Goal: Transaction & Acquisition: Purchase product/service

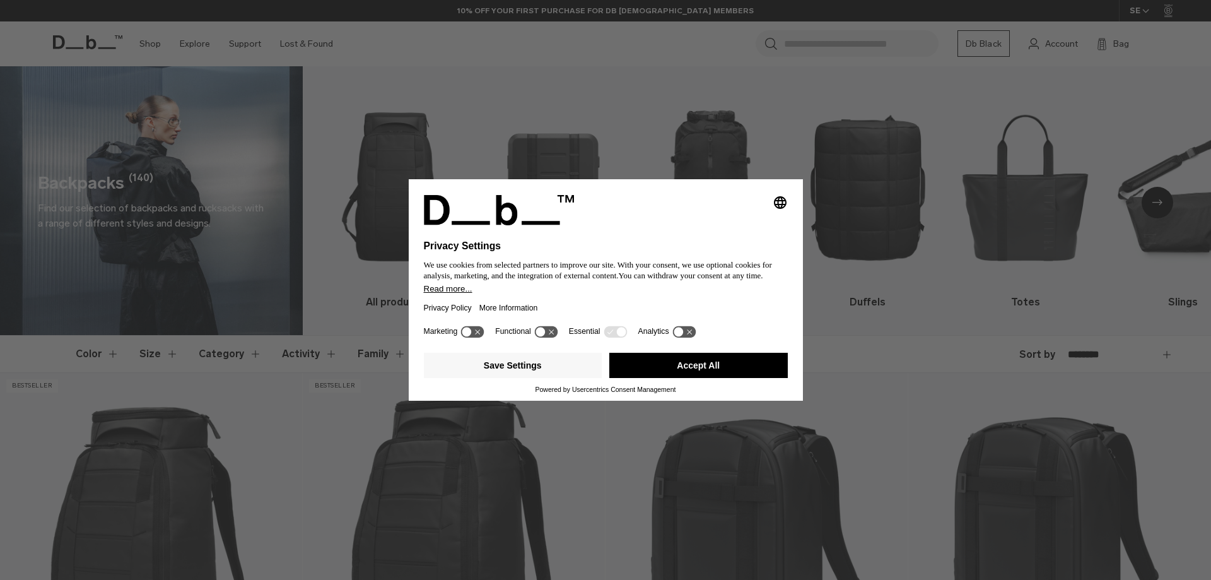
click at [694, 360] on button "Accept All" at bounding box center [698, 365] width 179 height 25
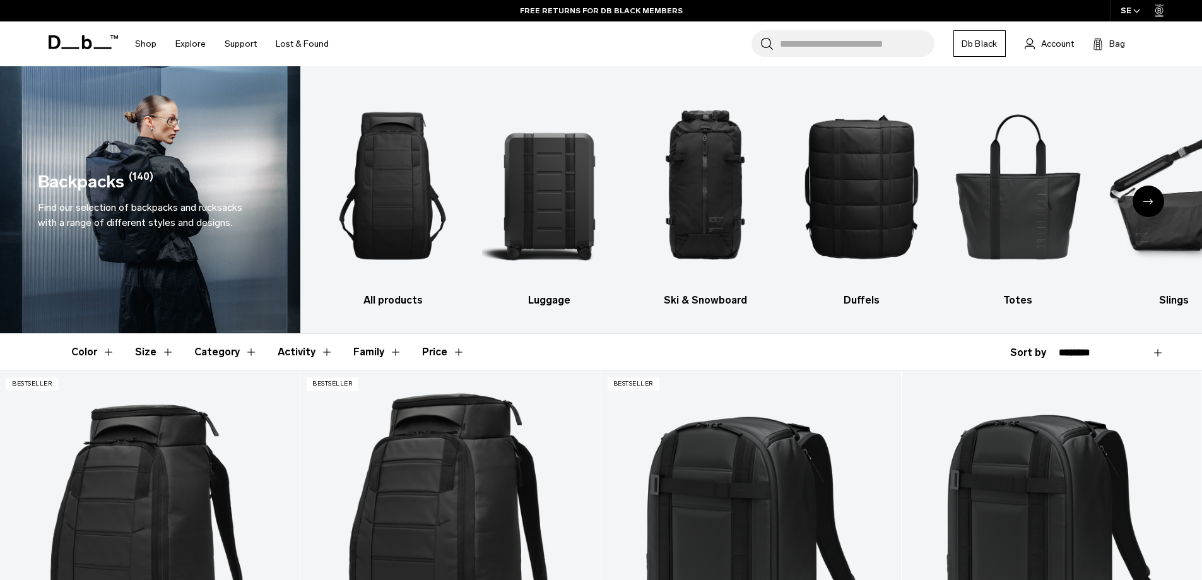
click at [1142, 206] on div "Next slide" at bounding box center [1148, 201] width 32 height 32
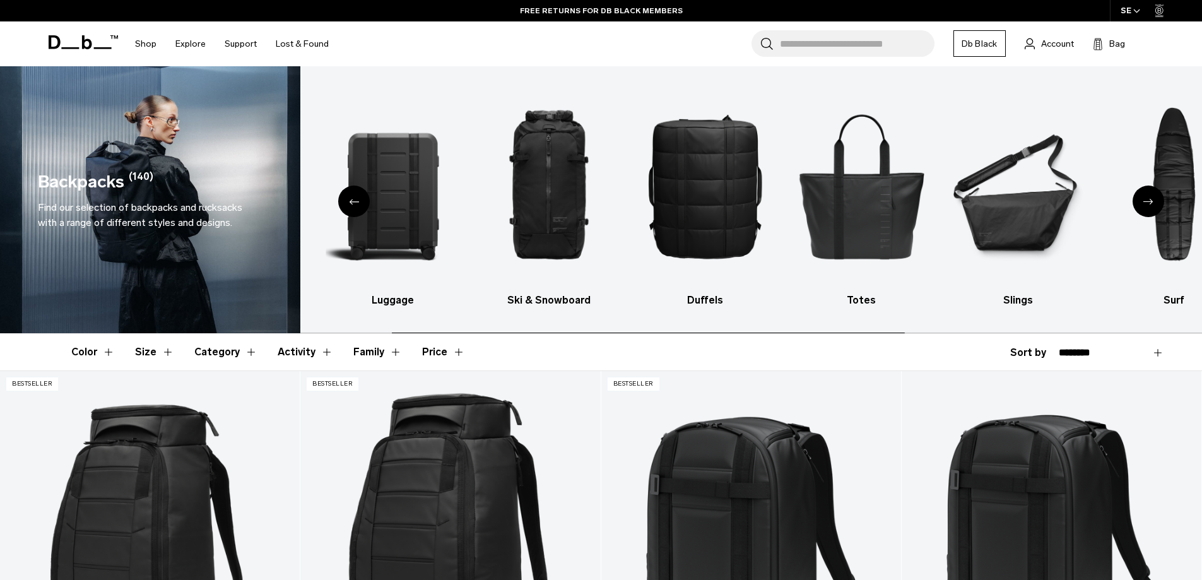
click at [1147, 204] on icon "Next slide" at bounding box center [1148, 202] width 10 height 6
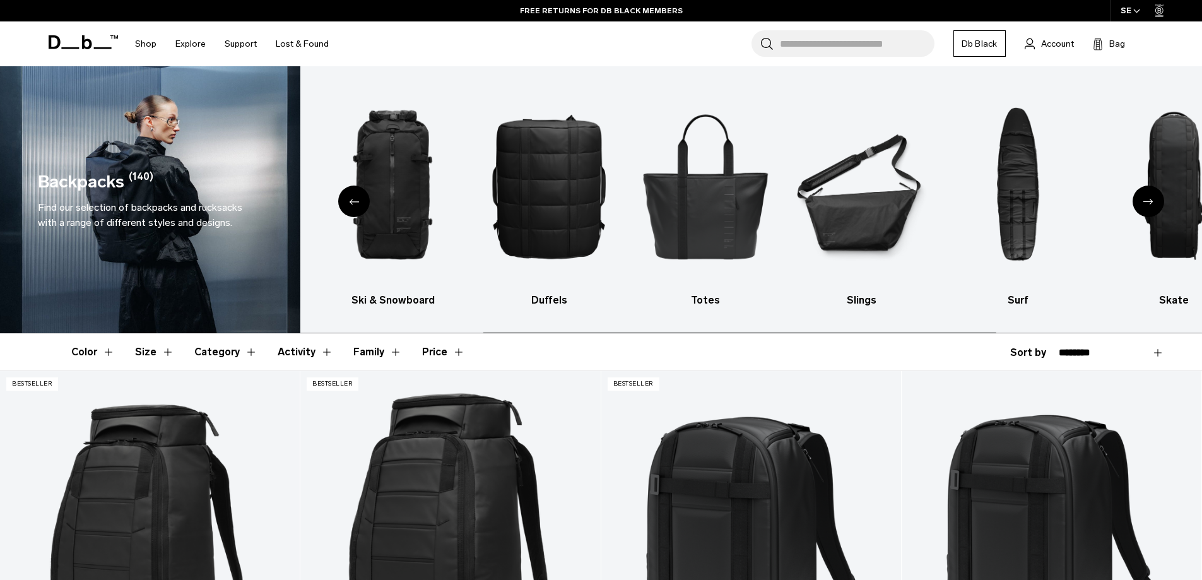
click at [1148, 203] on icon "Next slide" at bounding box center [1148, 202] width 10 height 6
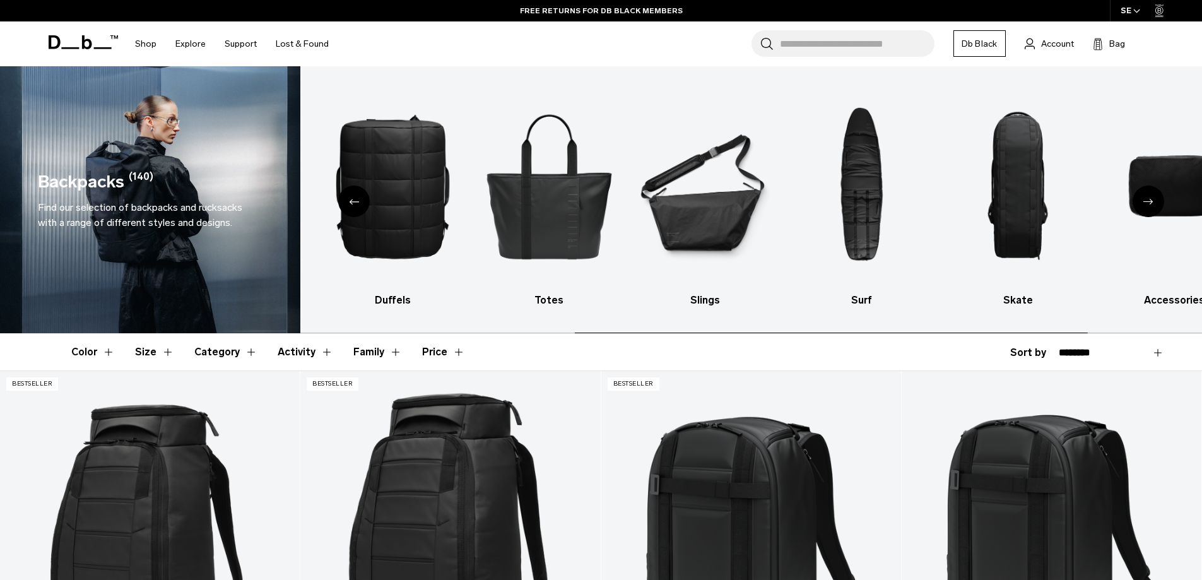
click at [1149, 203] on icon "Next slide" at bounding box center [1148, 202] width 10 height 6
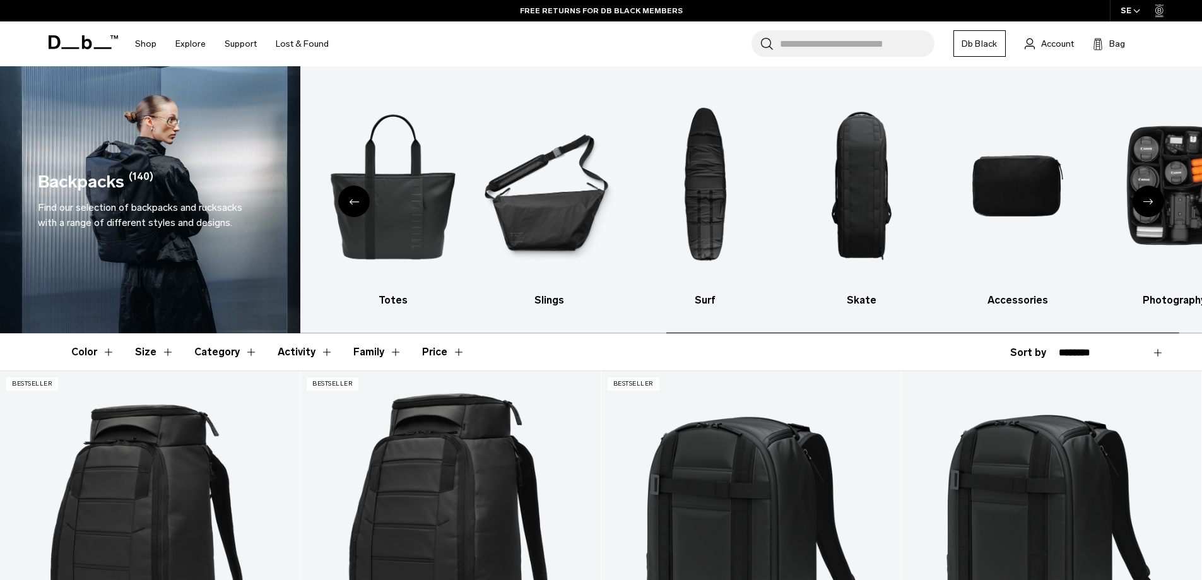
click at [1149, 203] on icon "Next slide" at bounding box center [1148, 202] width 10 height 6
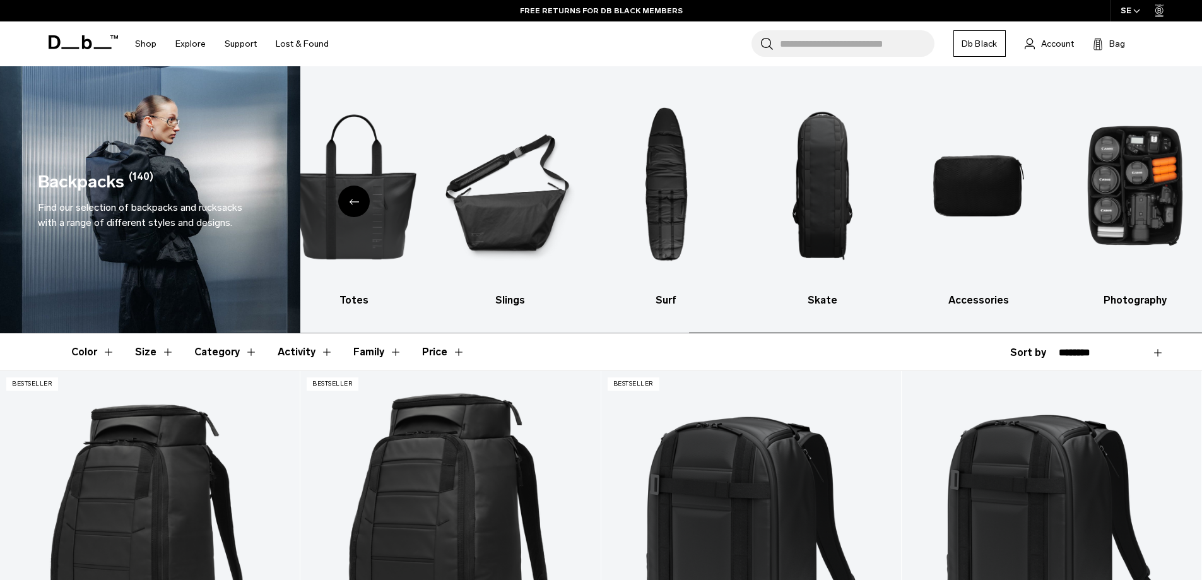
click at [1149, 203] on img "10 / 10" at bounding box center [1134, 185] width 134 height 201
click at [348, 209] on div "Previous slide" at bounding box center [354, 201] width 32 height 32
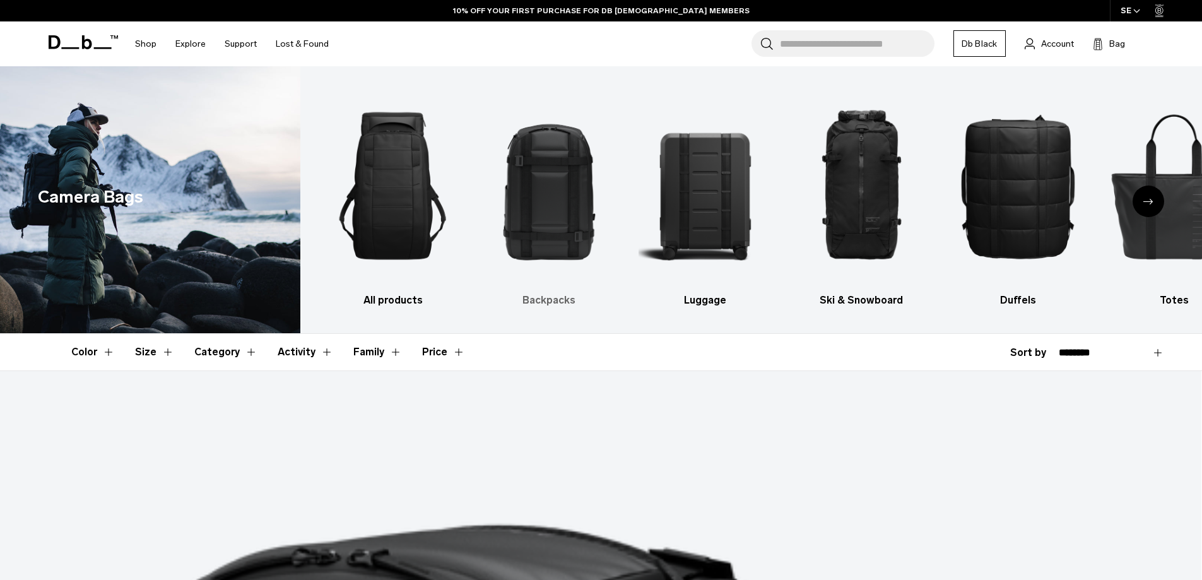
click at [561, 298] on h3 "Backpacks" at bounding box center [549, 300] width 134 height 15
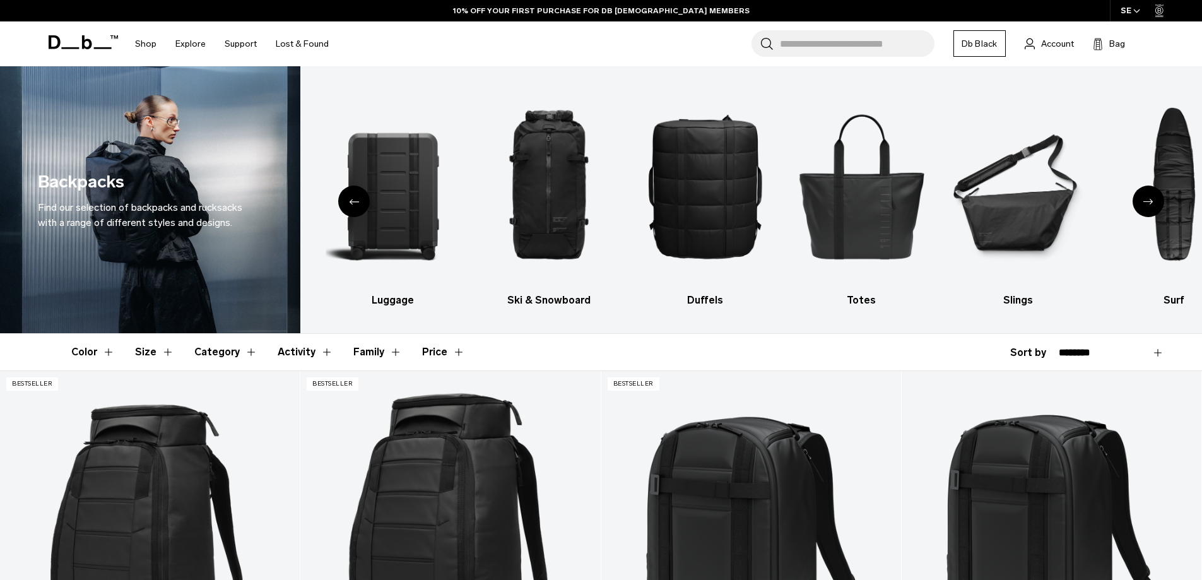
click at [834, 41] on input "Search for Bags, Luggage..." at bounding box center [857, 43] width 155 height 26
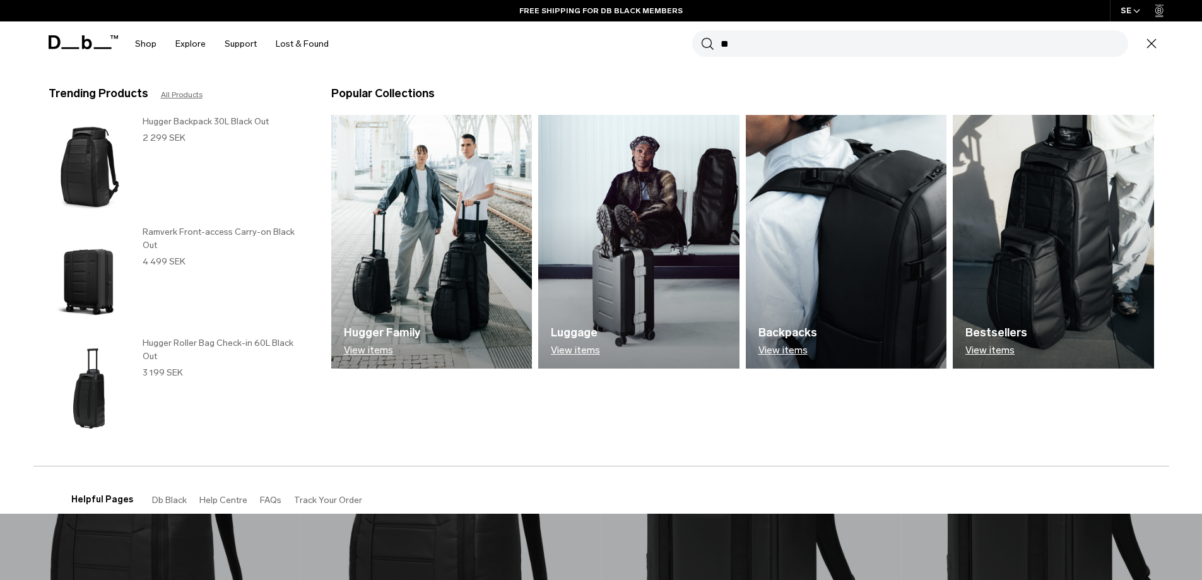
type input "*"
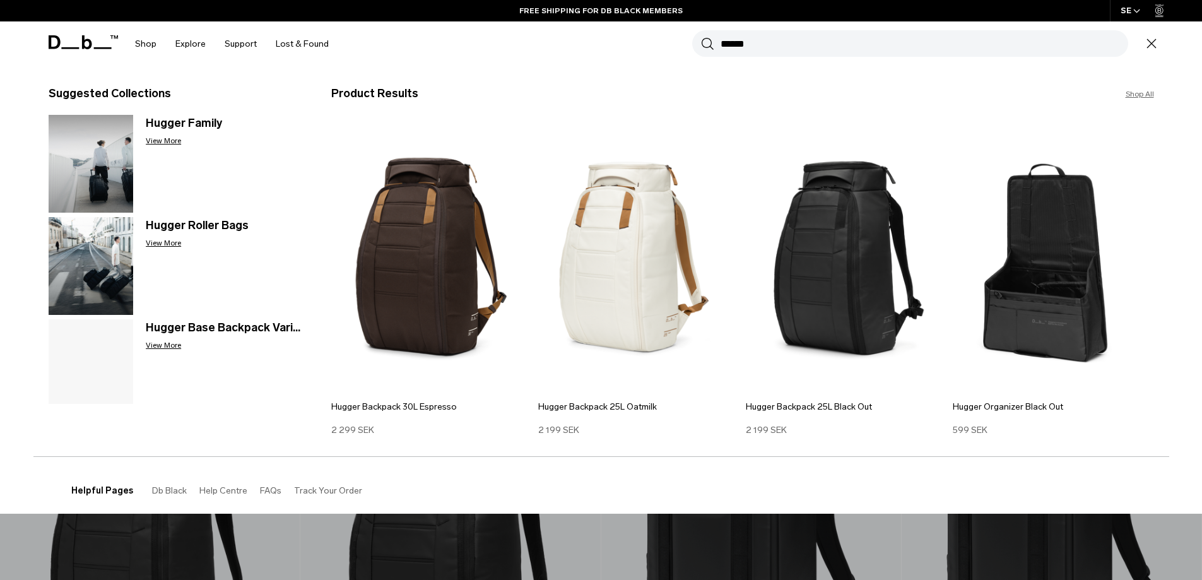
type input "******"
click at [701, 37] on button "Search" at bounding box center [707, 44] width 13 height 14
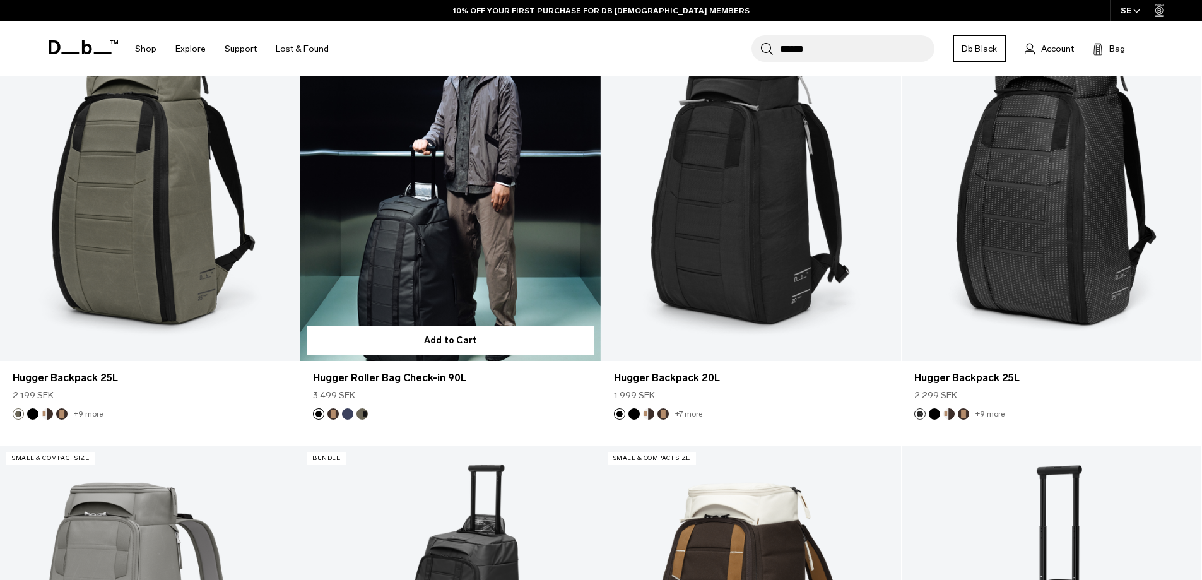
scroll to position [2712, 0]
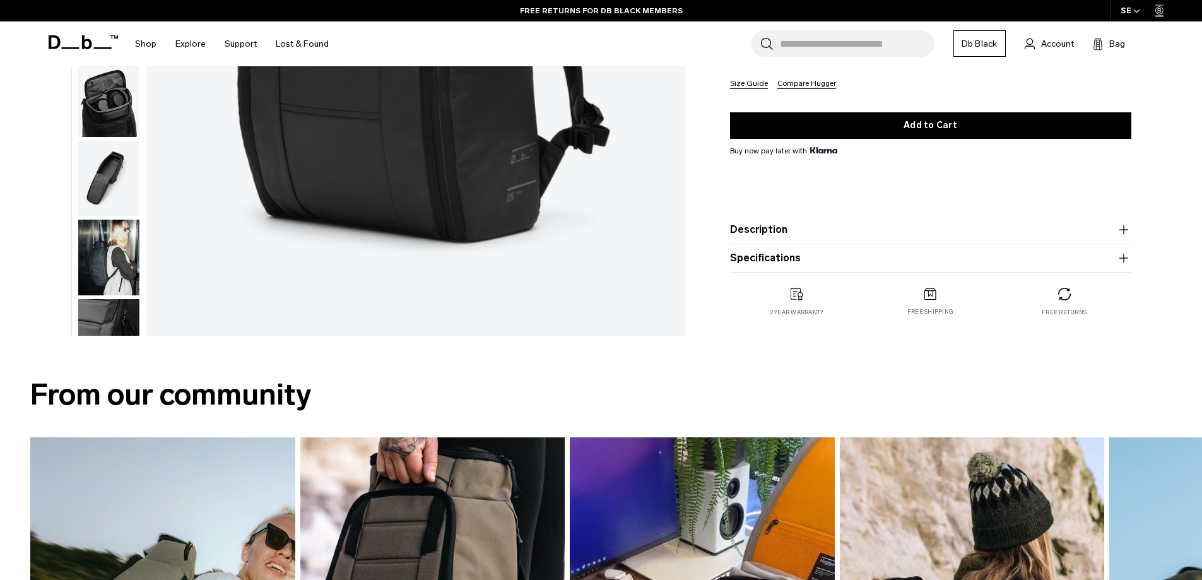
scroll to position [378, 0]
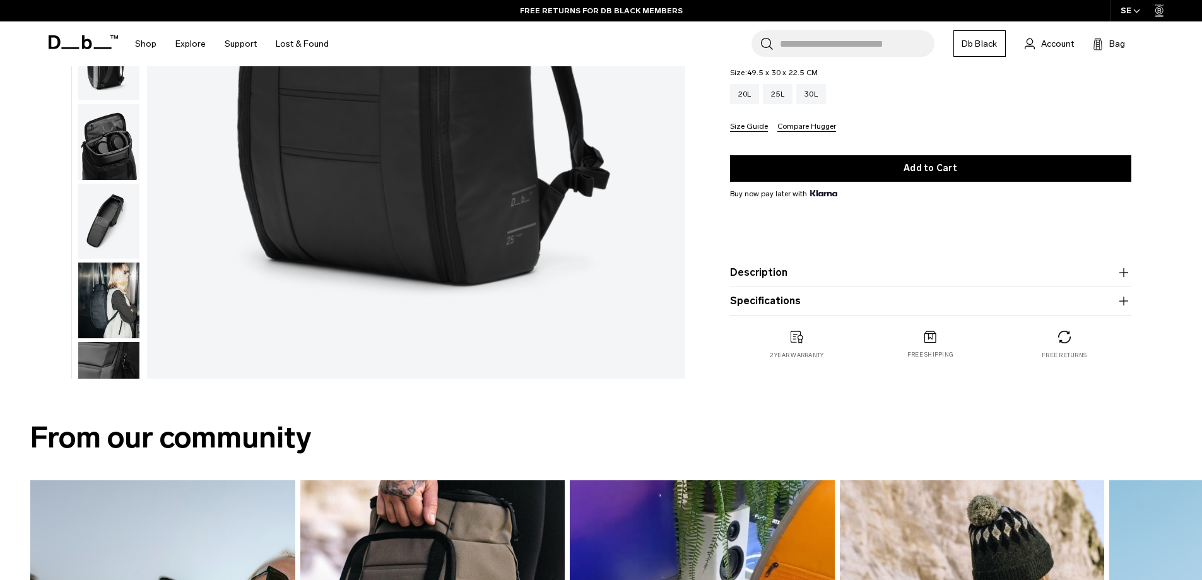
click at [775, 272] on button "Description" at bounding box center [930, 272] width 401 height 15
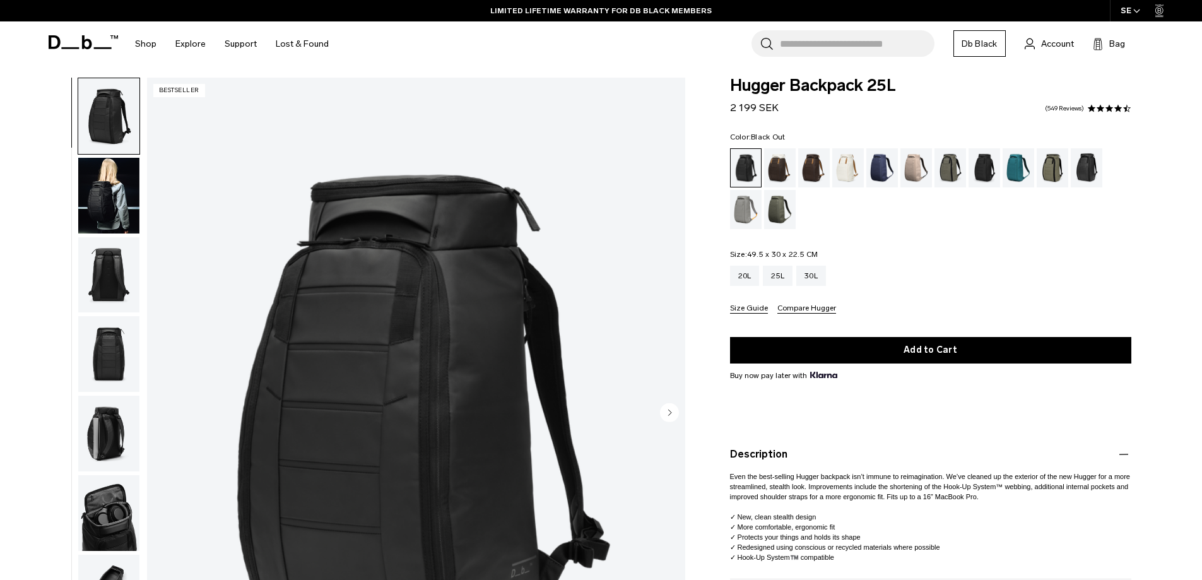
scroll to position [0, 0]
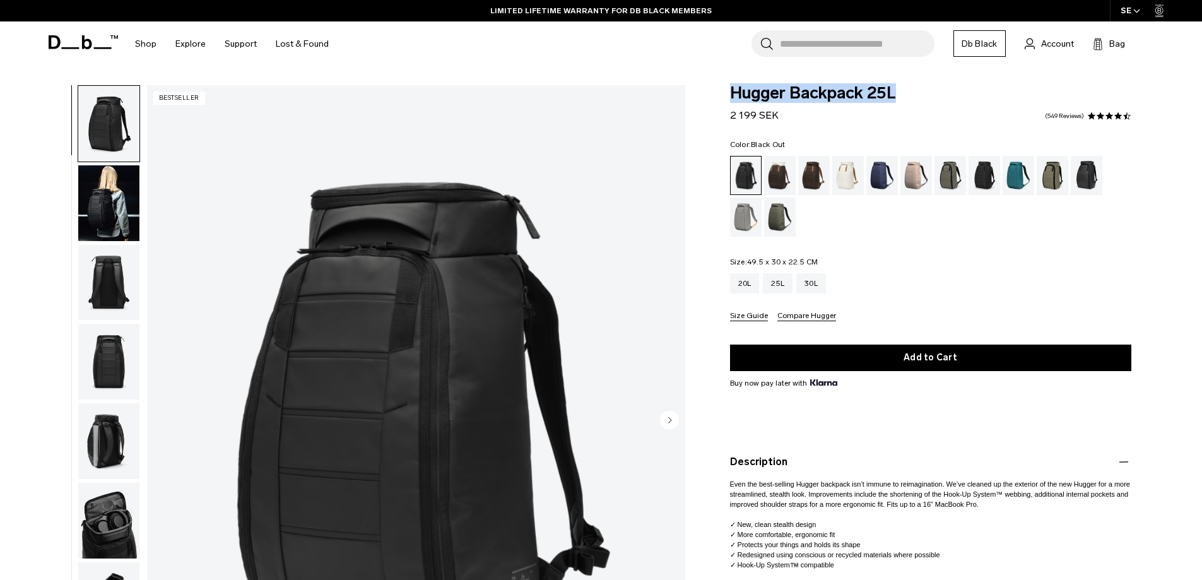
drag, startPoint x: 903, startPoint y: 93, endPoint x: 731, endPoint y: 86, distance: 172.3
click at [731, 86] on span "Hugger Backpack 25L" at bounding box center [930, 93] width 401 height 16
copy span "Hugger Backpack 25L"
click at [682, 72] on body "Skip to content BUY NOW, PAY LATER WITH KLARNA 10% OFF YOUR FIRST PURCHASE FOR …" at bounding box center [601, 290] width 1202 height 580
click at [128, 190] on img "button" at bounding box center [108, 203] width 61 height 76
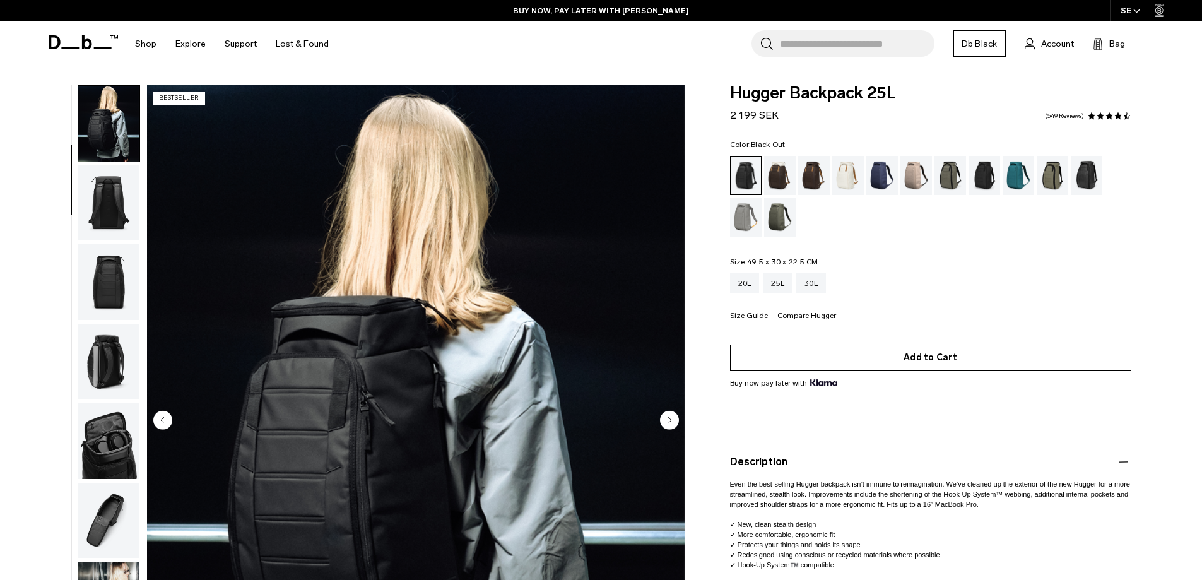
click at [905, 355] on button "Add to Cart" at bounding box center [930, 357] width 401 height 26
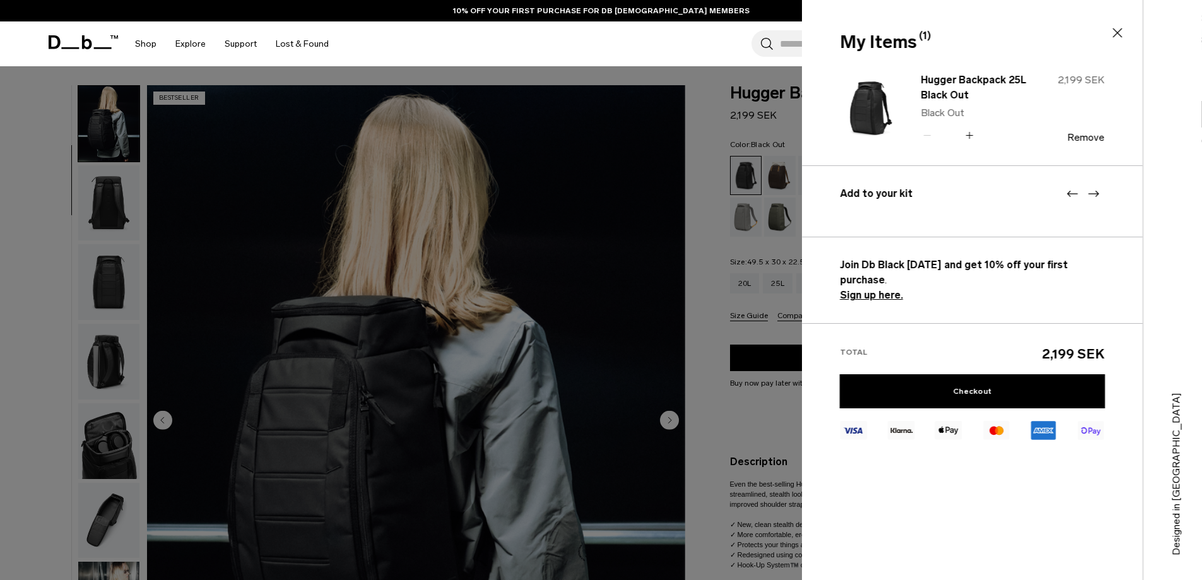
click at [595, 45] on div "Search for Bags, Luggage... Search Close Trending Products All Products Hugger …" at bounding box center [748, 43] width 821 height 45
click at [1115, 35] on icon at bounding box center [1116, 32] width 9 height 9
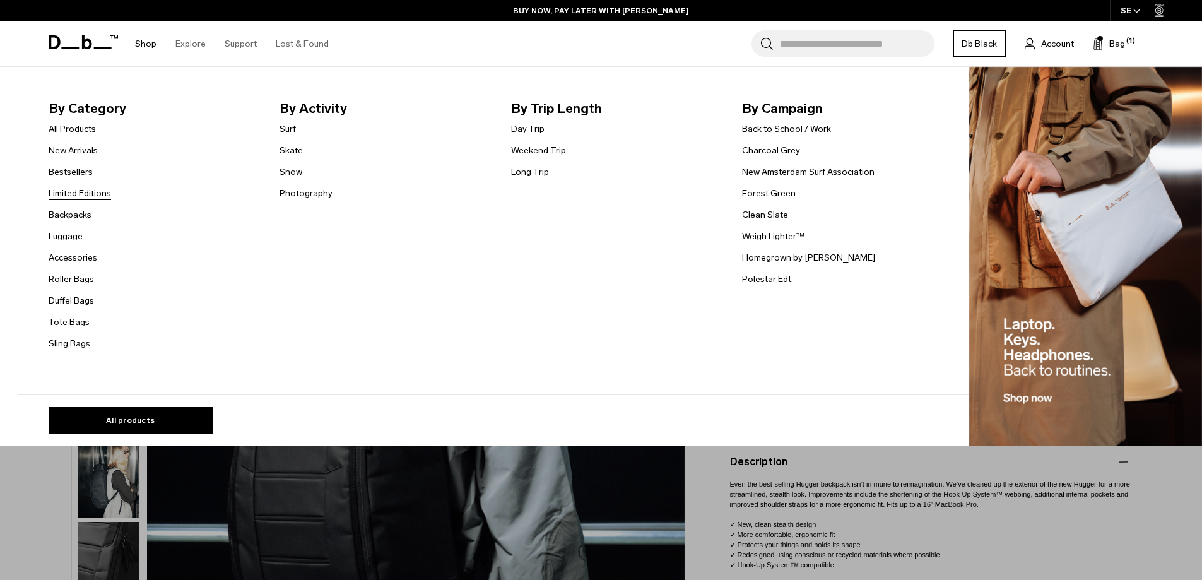
click at [79, 188] on link "Limited Editions" at bounding box center [80, 193] width 62 height 13
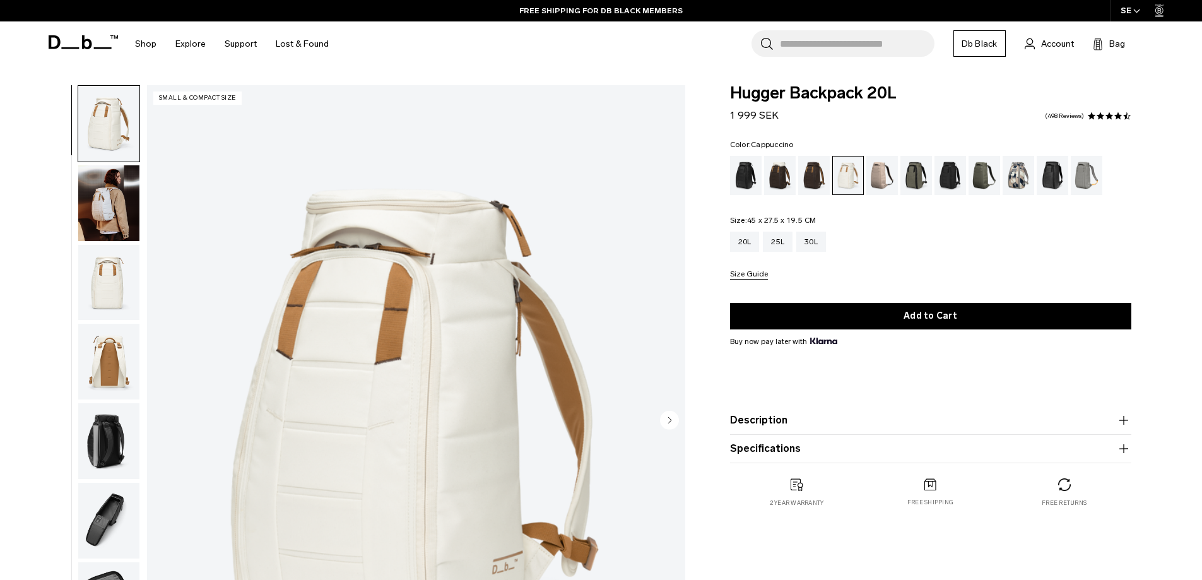
click at [785, 176] on div "Cappuccino" at bounding box center [780, 175] width 32 height 39
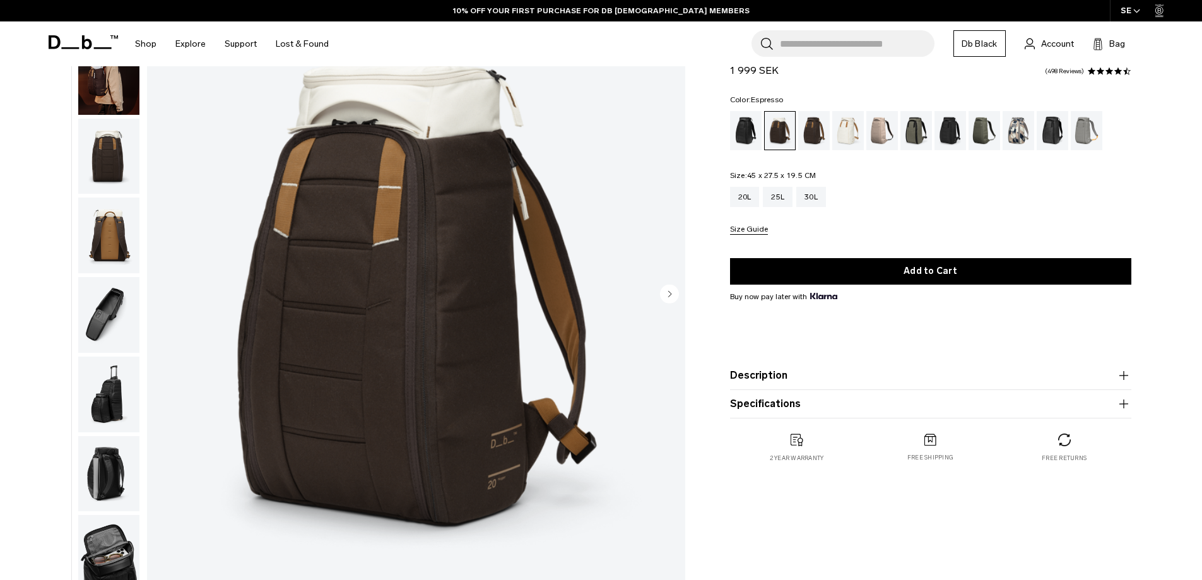
click at [809, 130] on div "Espresso" at bounding box center [814, 130] width 32 height 39
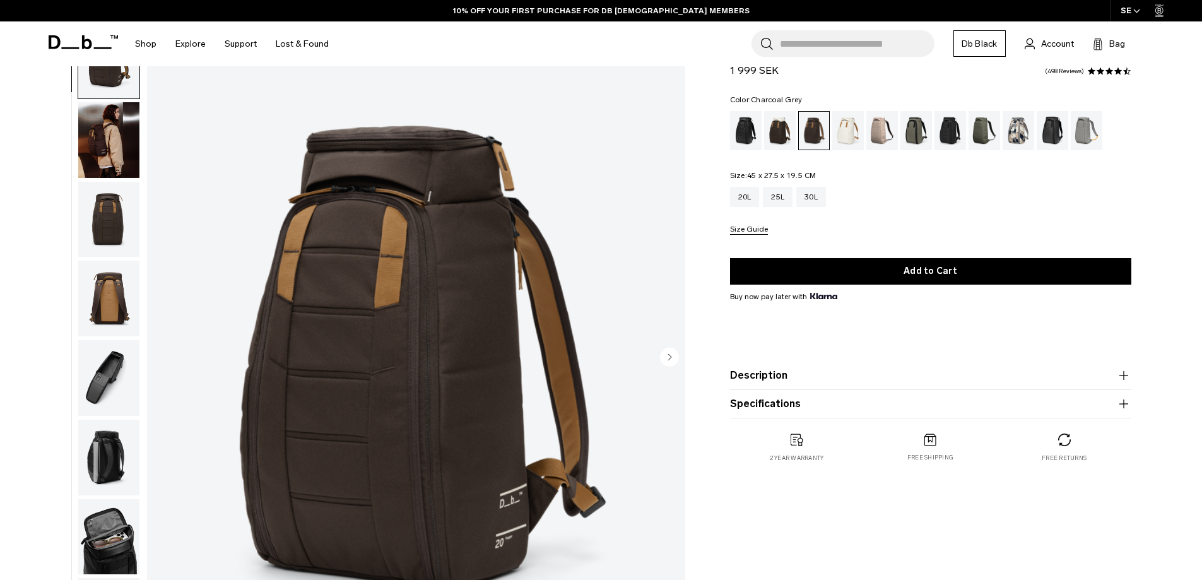
click at [956, 131] on div "Charcoal Grey" at bounding box center [950, 130] width 32 height 39
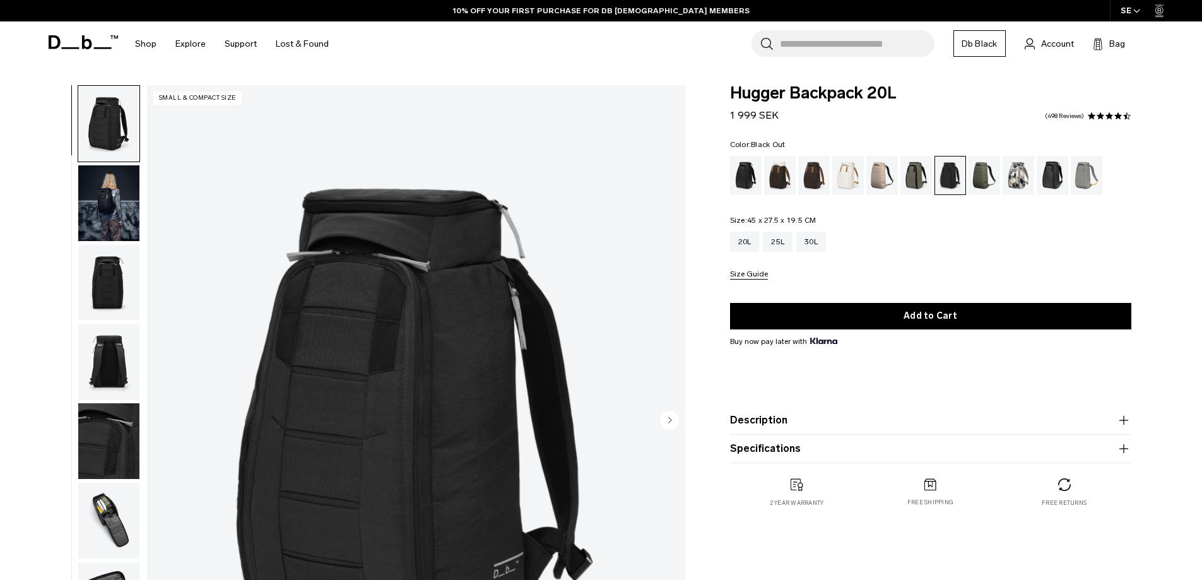
click at [742, 179] on div "Black Out" at bounding box center [746, 175] width 32 height 39
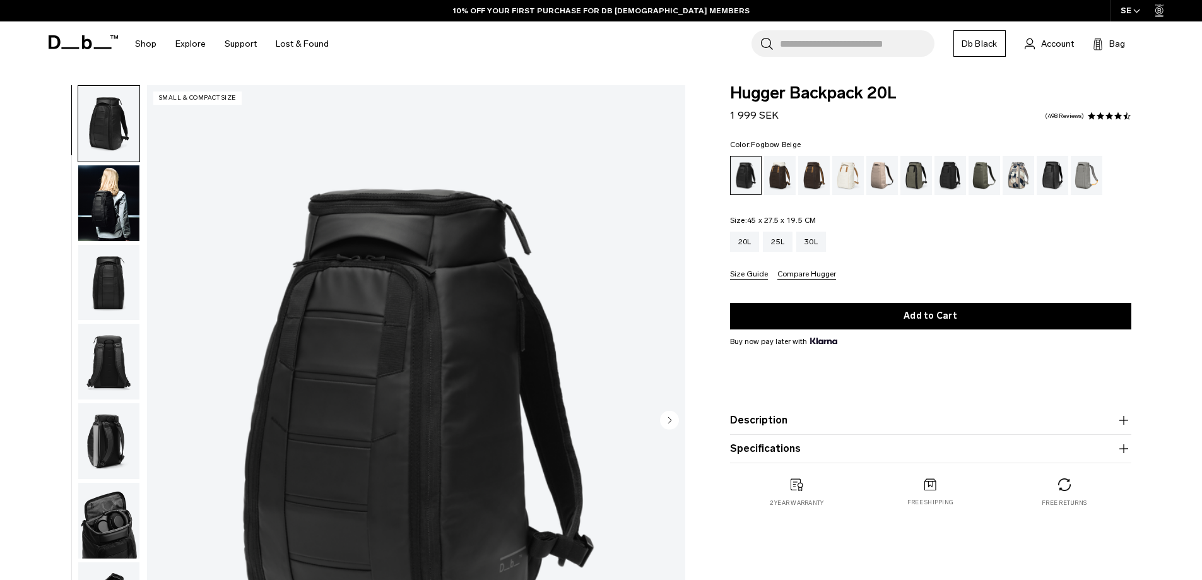
click at [875, 175] on div "Fogbow Beige" at bounding box center [882, 175] width 32 height 39
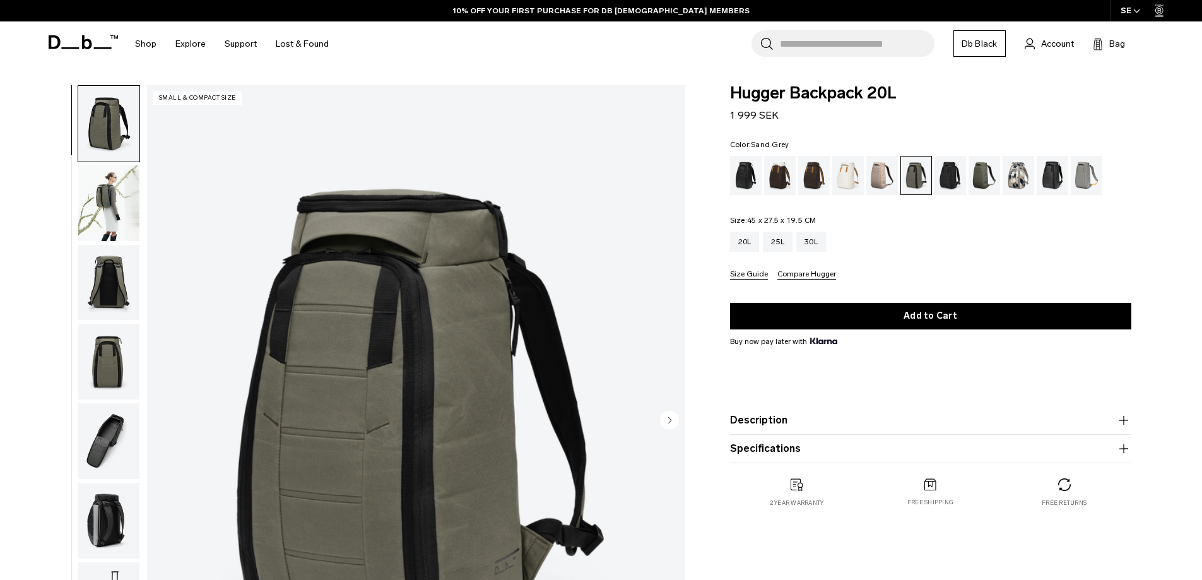
click at [1051, 177] on div "Reflective Black" at bounding box center [1052, 175] width 32 height 39
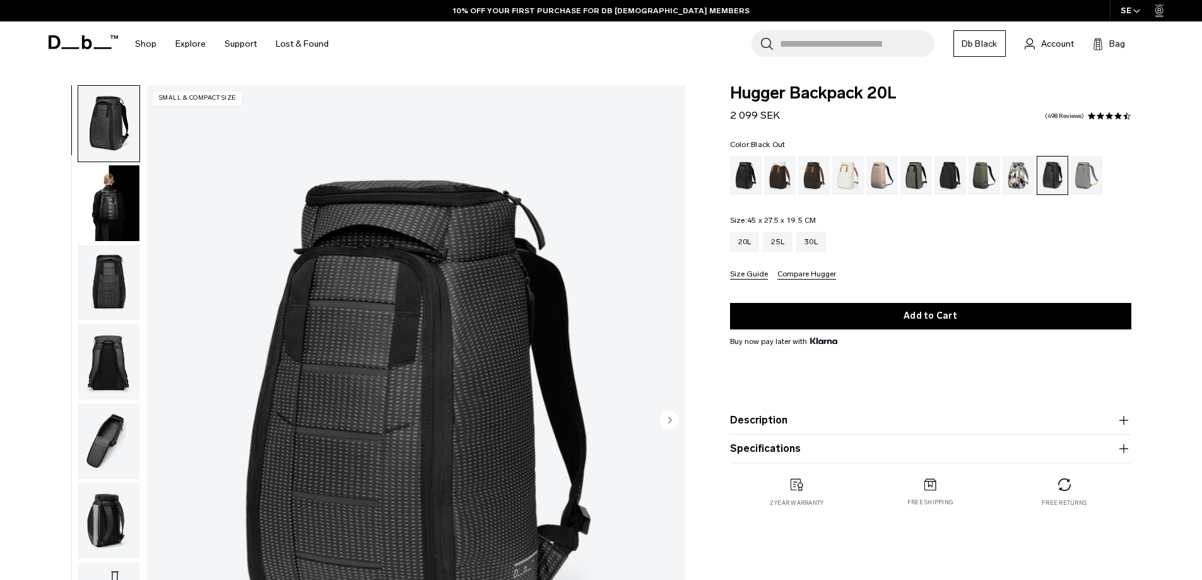
click at [740, 175] on div "Black Out" at bounding box center [746, 175] width 32 height 39
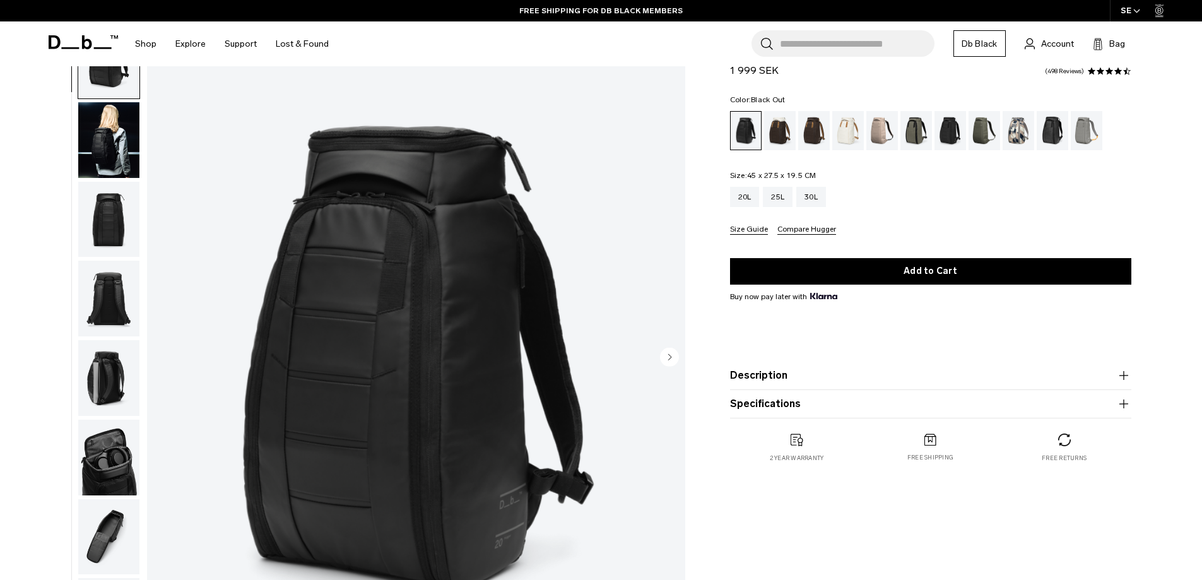
click at [99, 141] on img "button" at bounding box center [108, 140] width 61 height 76
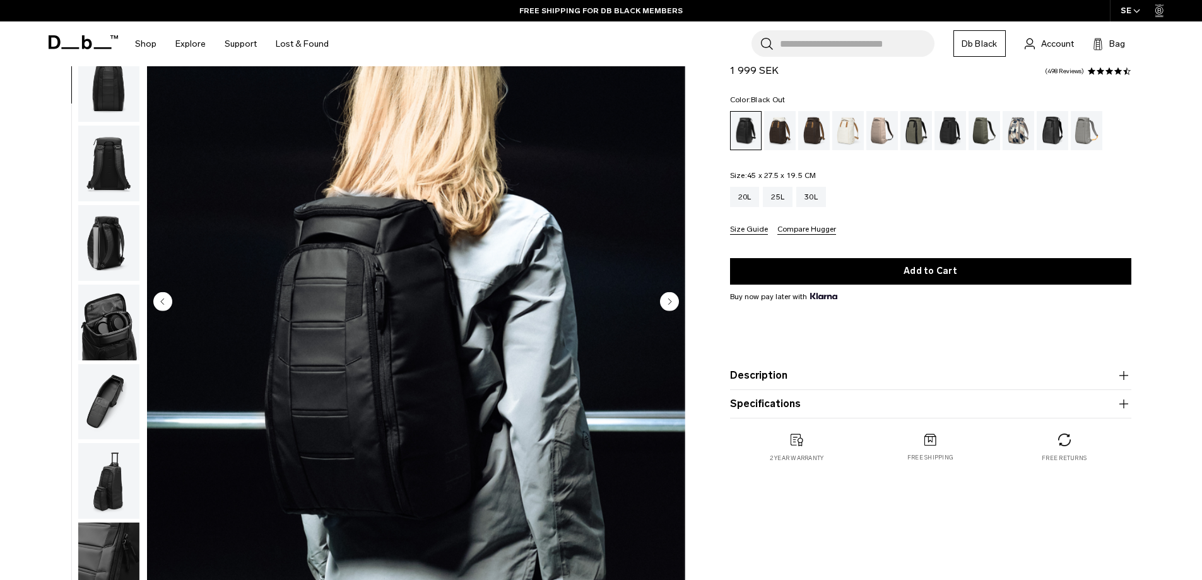
scroll to position [126, 0]
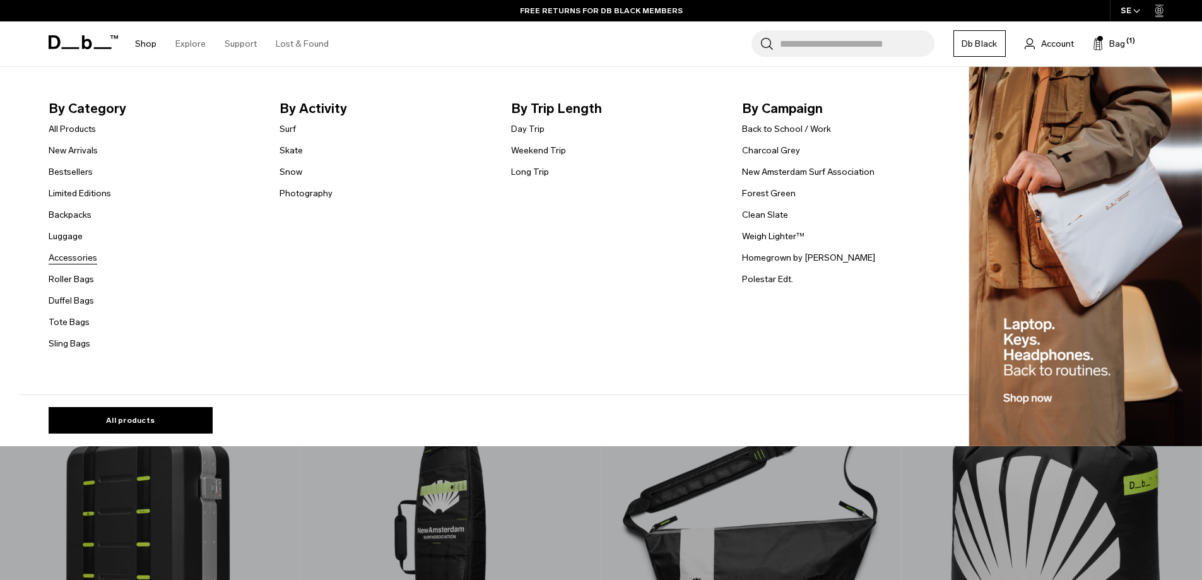
click at [91, 257] on link "Accessories" at bounding box center [73, 257] width 49 height 13
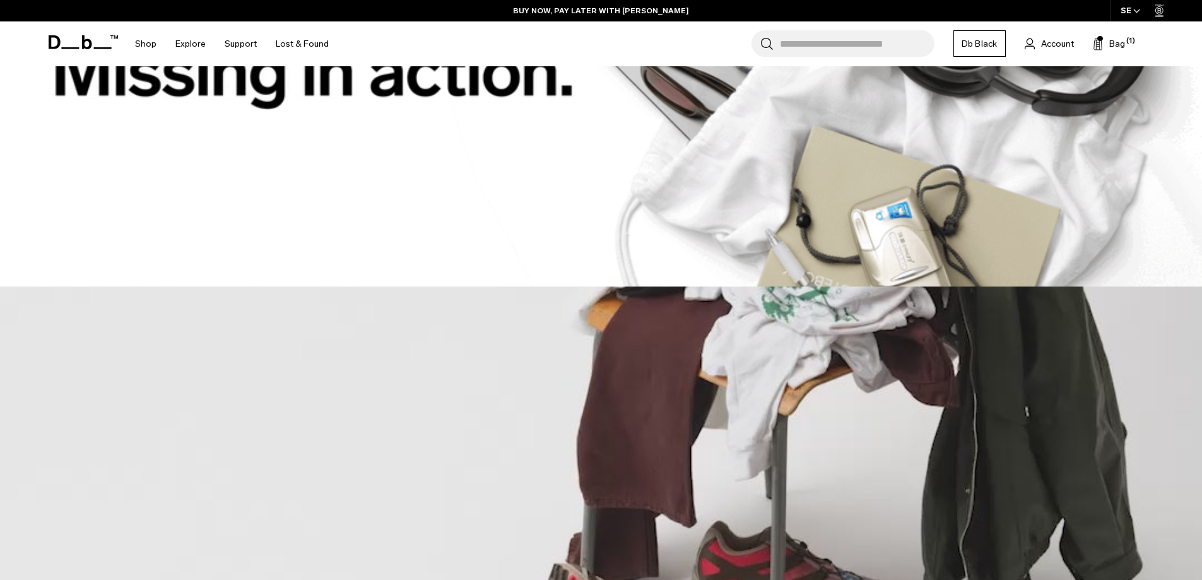
scroll to position [505, 0]
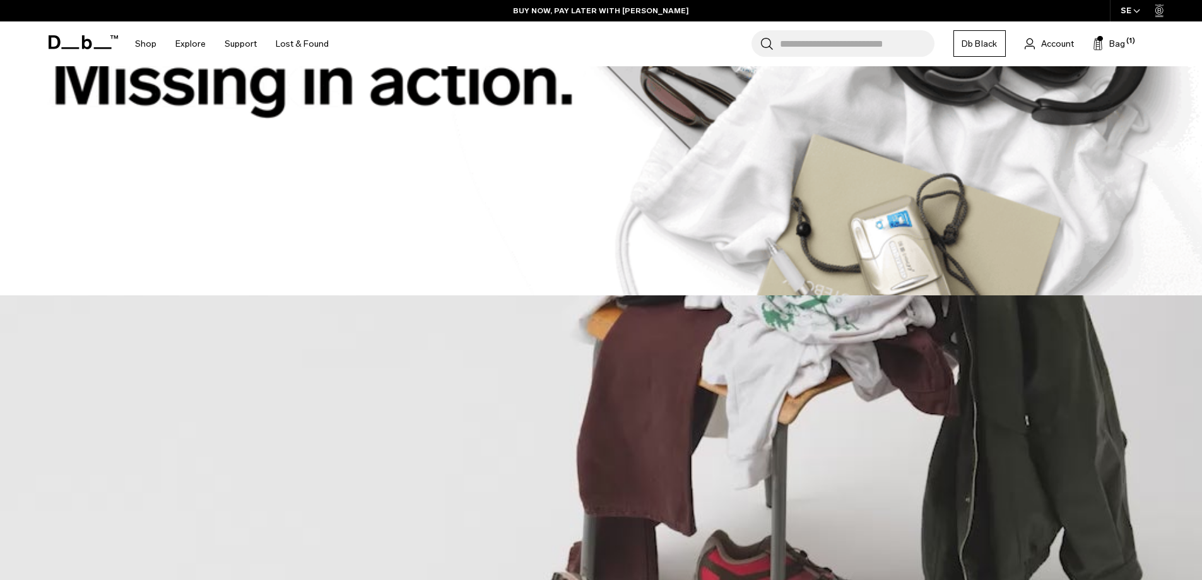
click at [1109, 53] on div "Search for Bags, Luggage... Search Close Trending Products All Products Hugger …" at bounding box center [748, 43] width 821 height 45
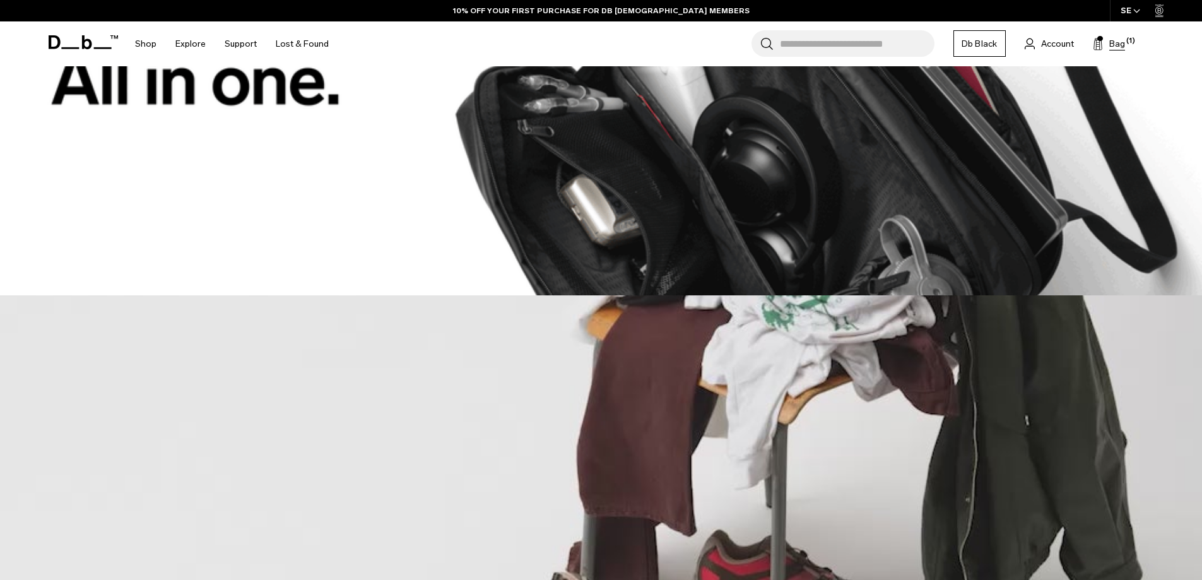
click at [1110, 49] on span "Bag" at bounding box center [1117, 43] width 16 height 13
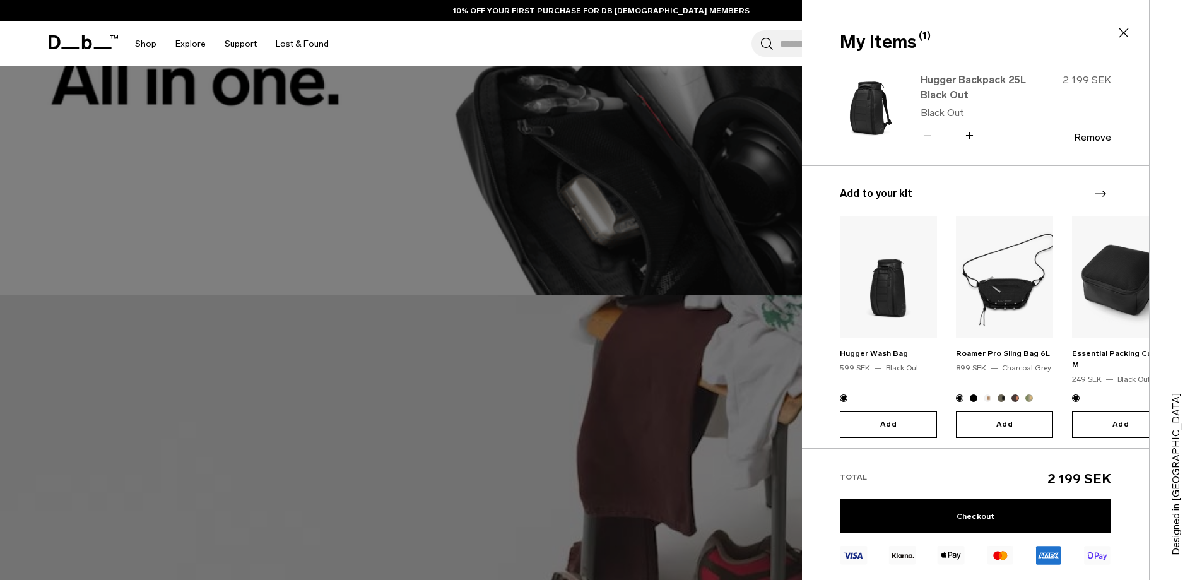
click at [956, 85] on link "Hugger Backpack 25L Black Out" at bounding box center [975, 88] width 111 height 30
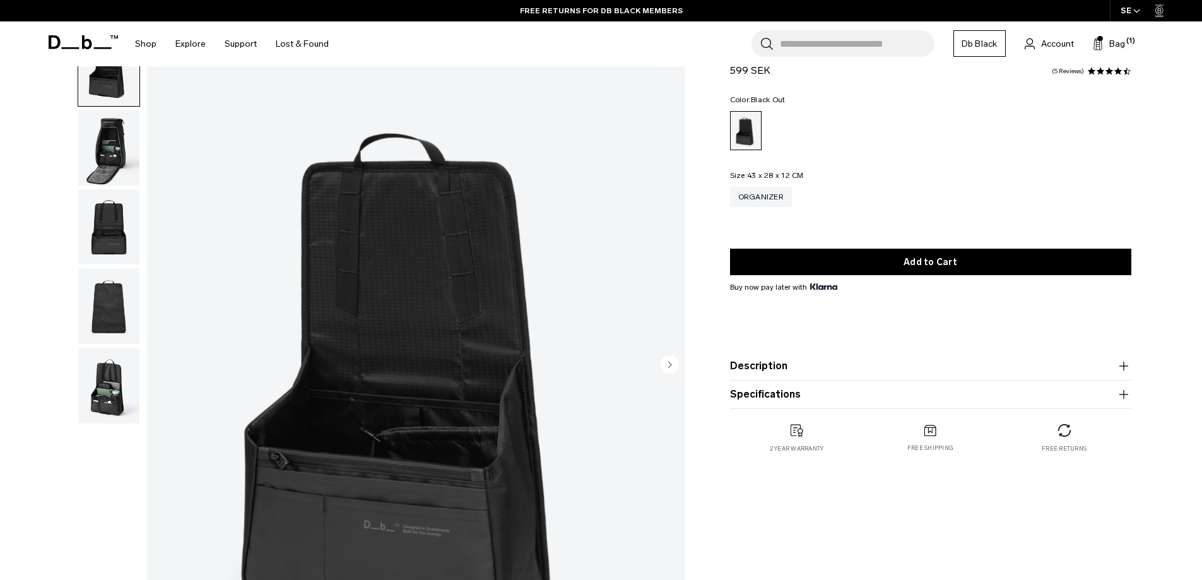
scroll to position [63, 0]
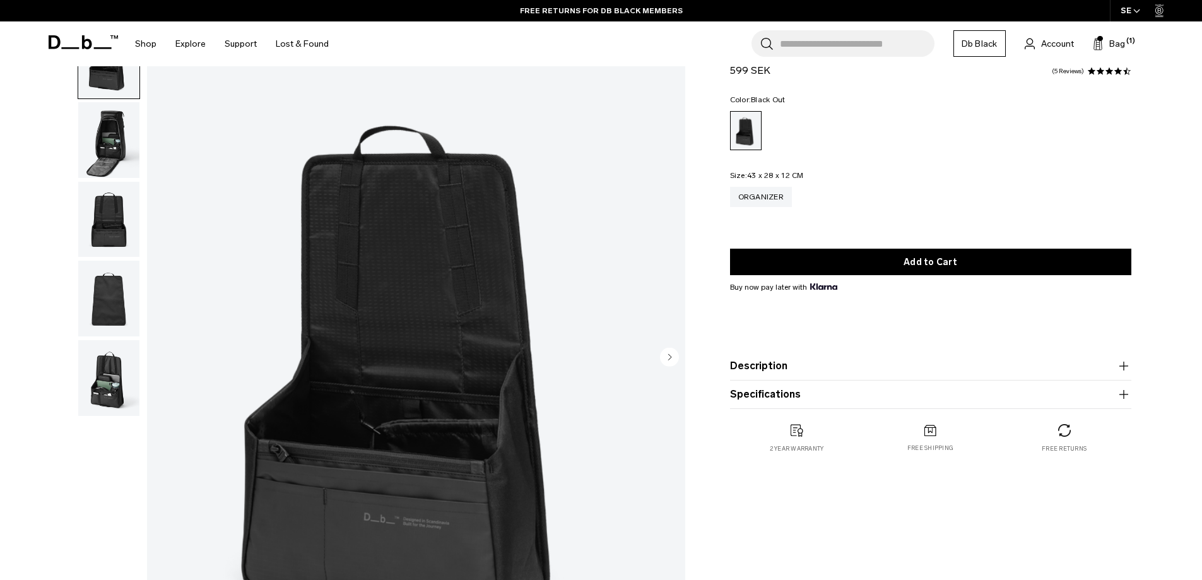
click at [119, 147] on img "button" at bounding box center [108, 140] width 61 height 76
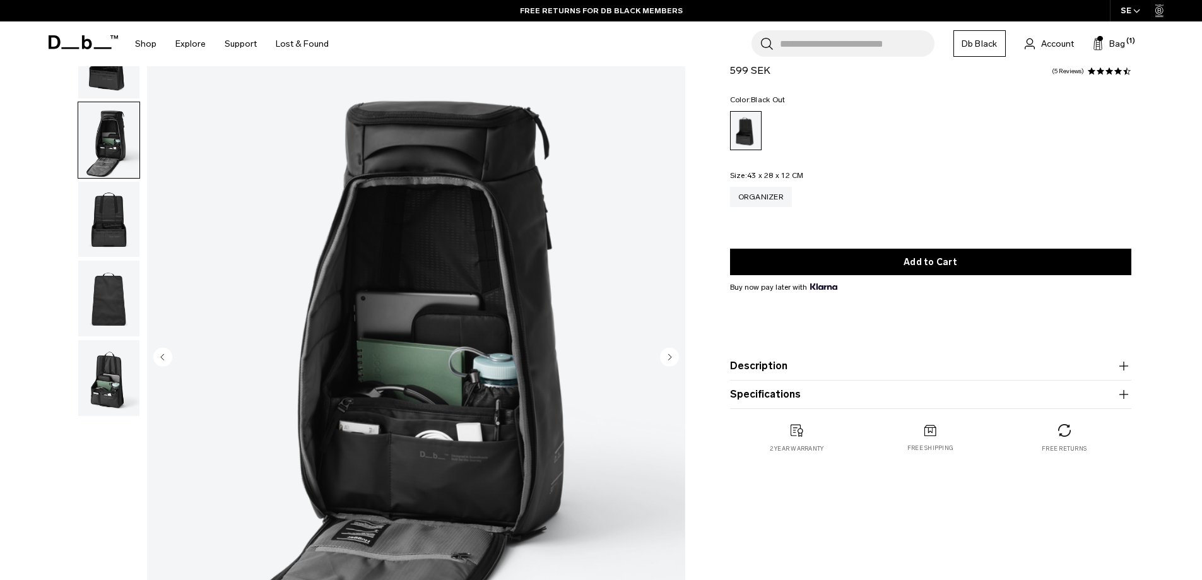
click at [112, 221] on img "button" at bounding box center [108, 220] width 61 height 76
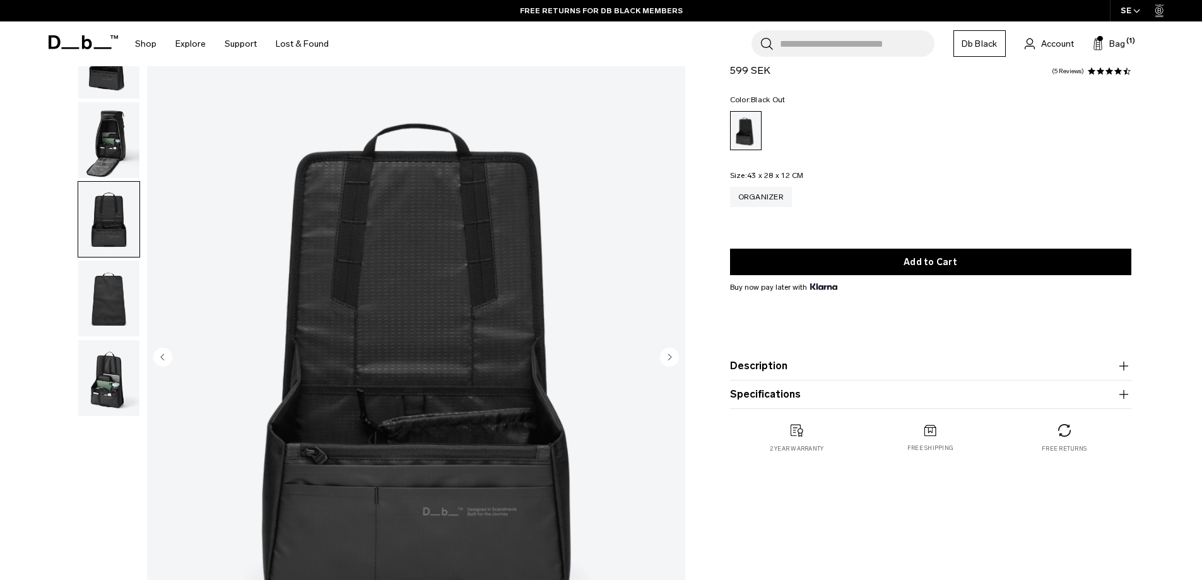
click at [96, 302] on img "button" at bounding box center [108, 299] width 61 height 76
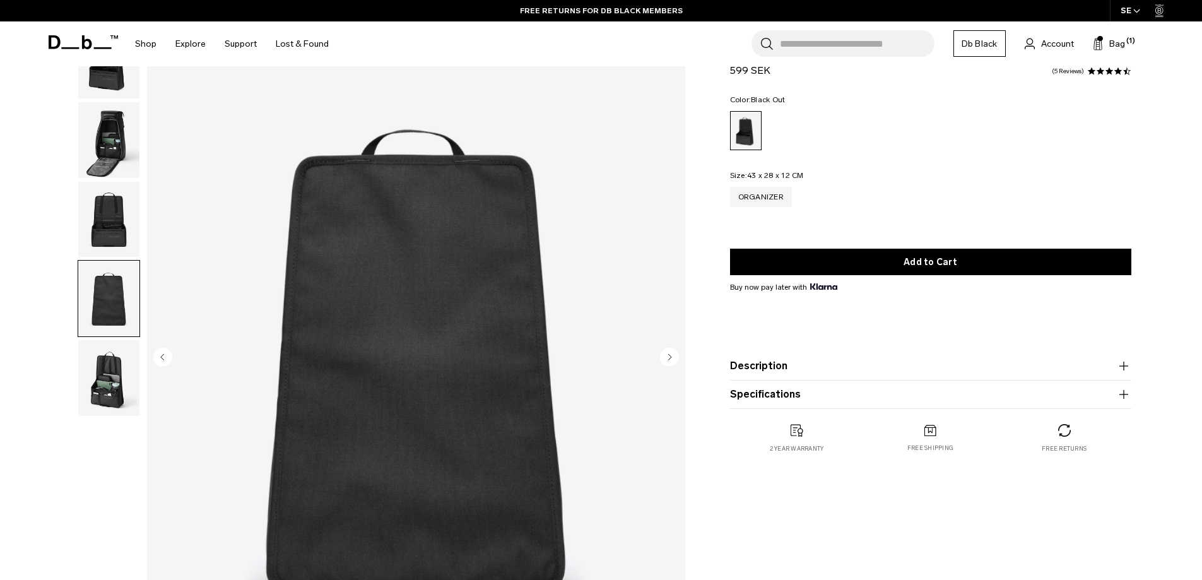
click at [105, 382] on img "button" at bounding box center [108, 378] width 61 height 76
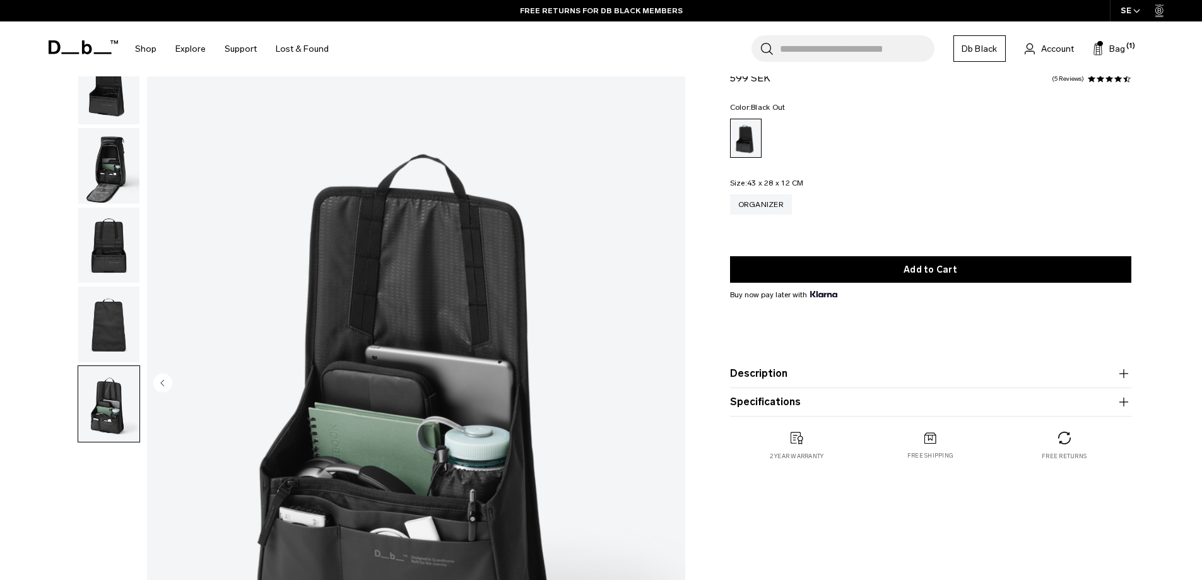
scroll to position [0, 0]
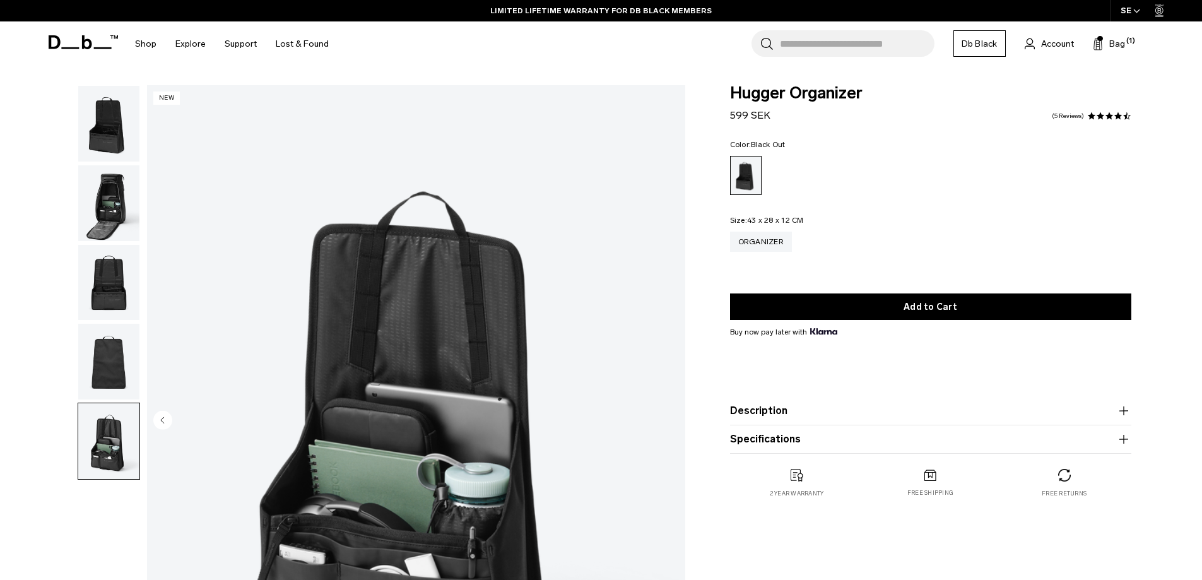
click at [119, 194] on img "button" at bounding box center [108, 203] width 61 height 76
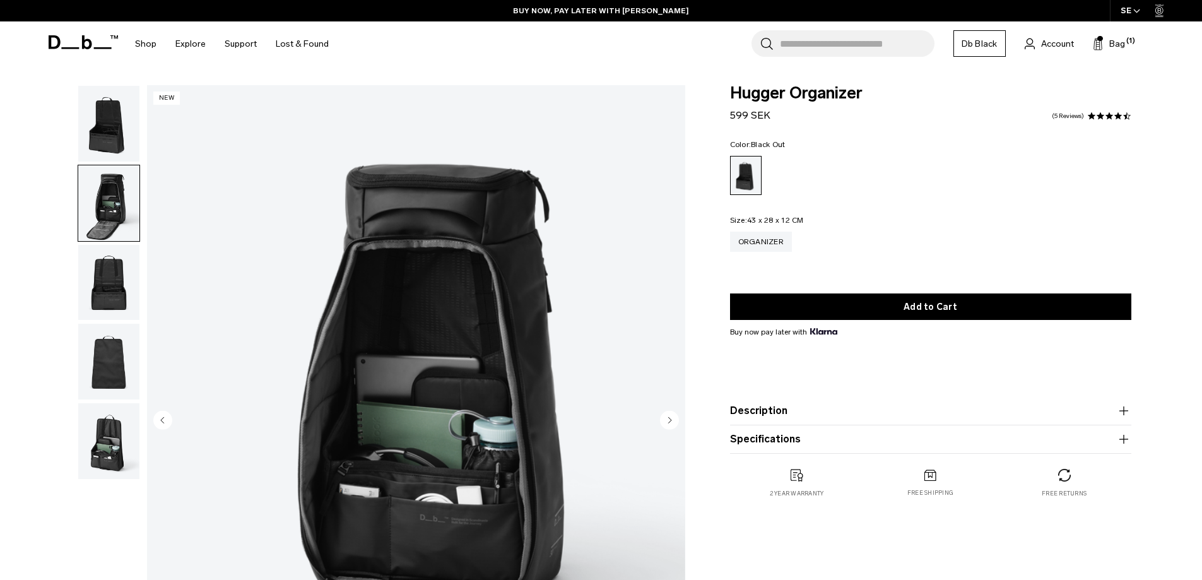
click at [117, 290] on img "button" at bounding box center [108, 283] width 61 height 76
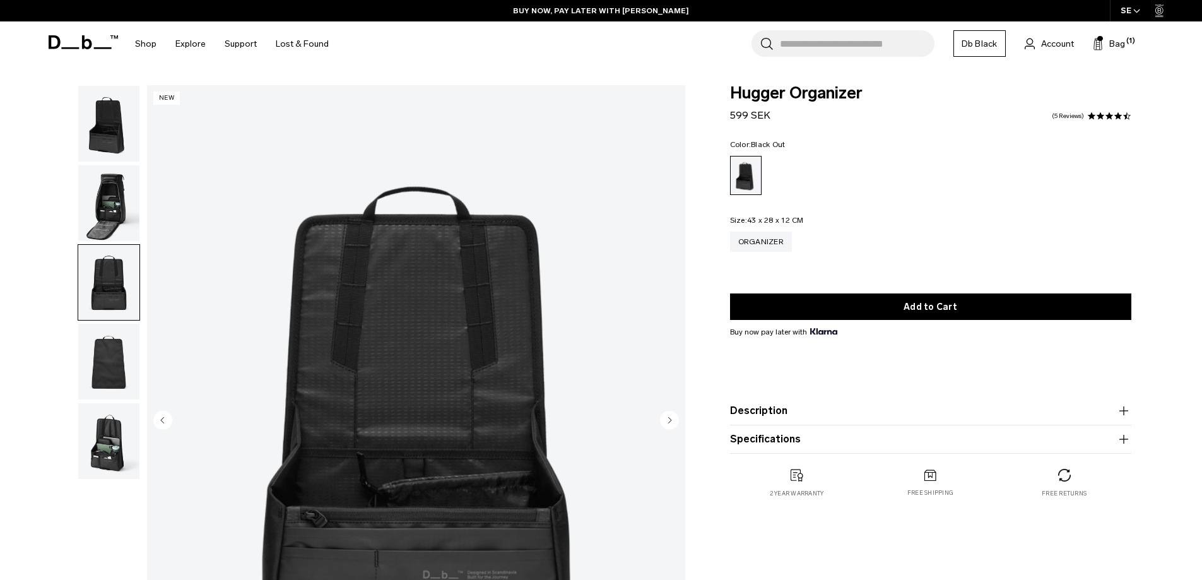
click at [100, 351] on img "button" at bounding box center [108, 362] width 61 height 76
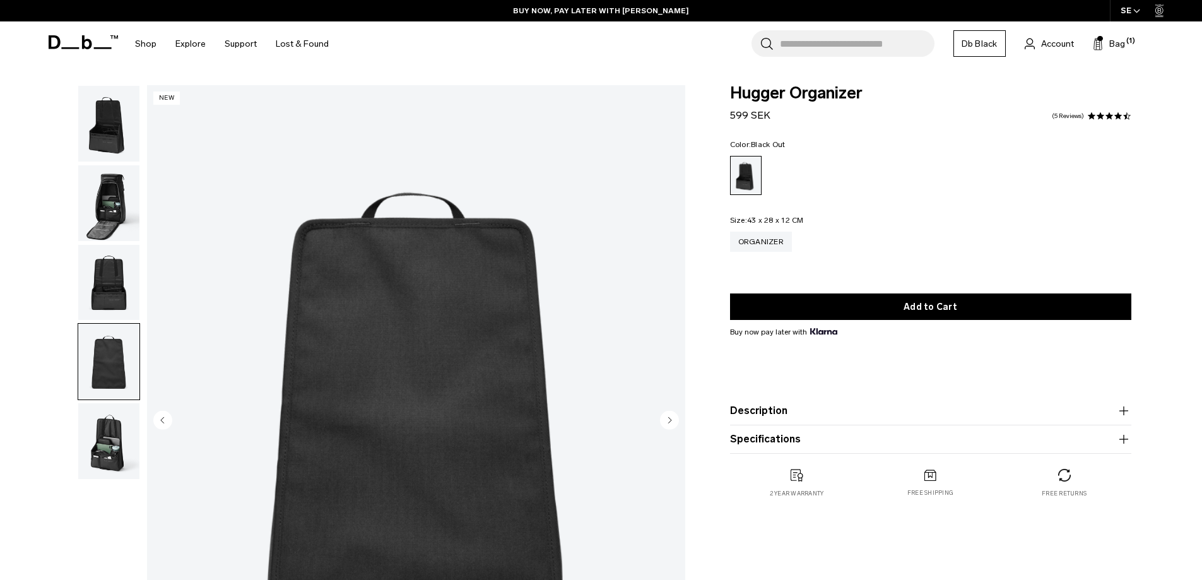
click at [106, 438] on img "button" at bounding box center [108, 441] width 61 height 76
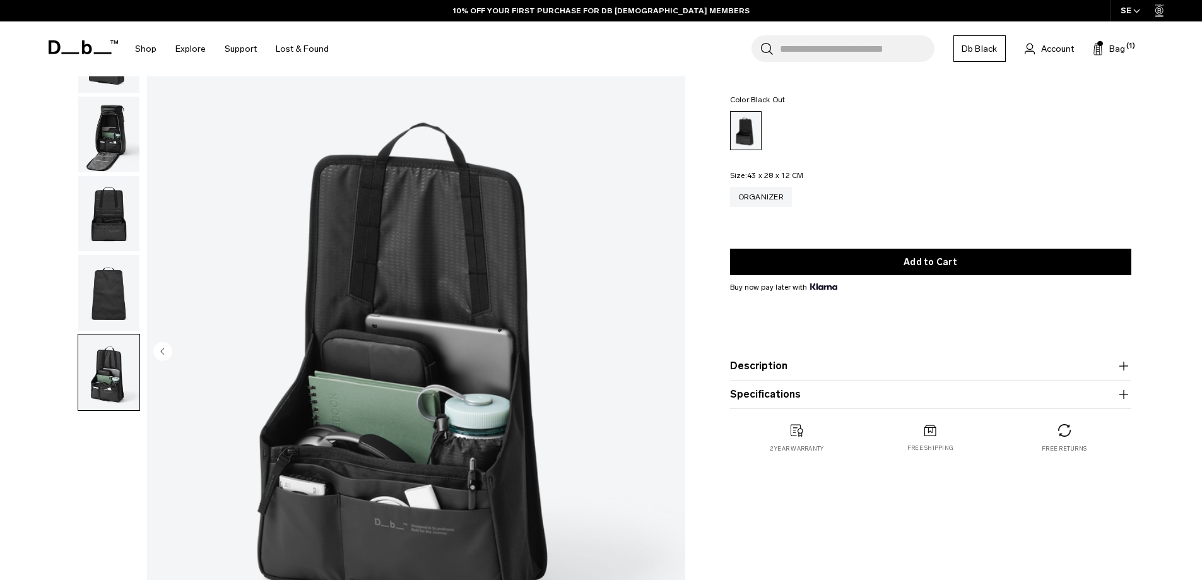
scroll to position [63, 0]
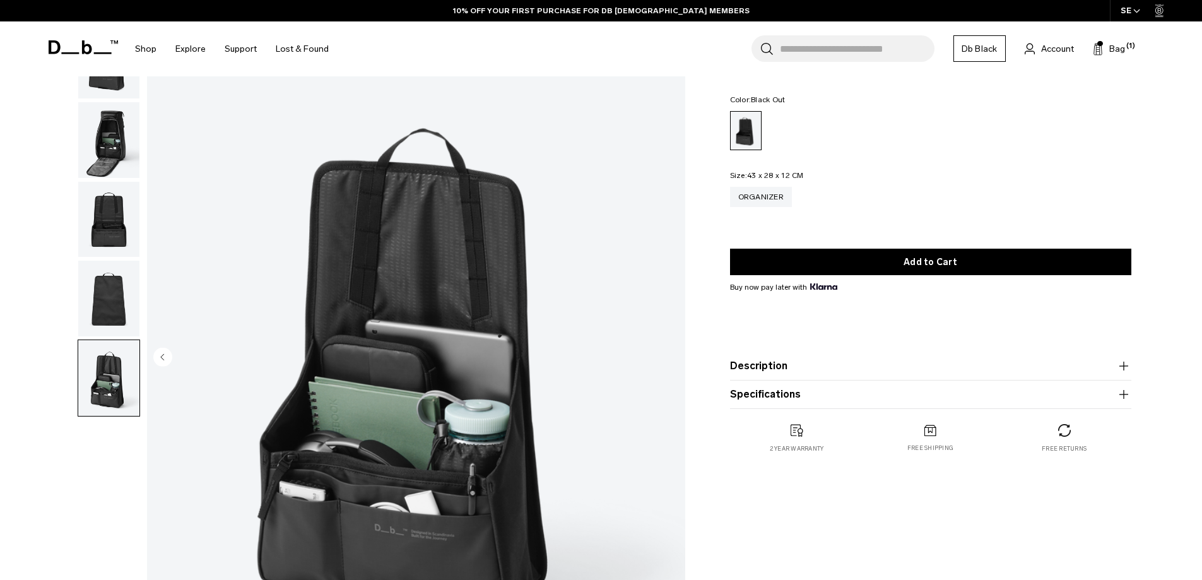
click at [114, 299] on img "button" at bounding box center [108, 299] width 61 height 76
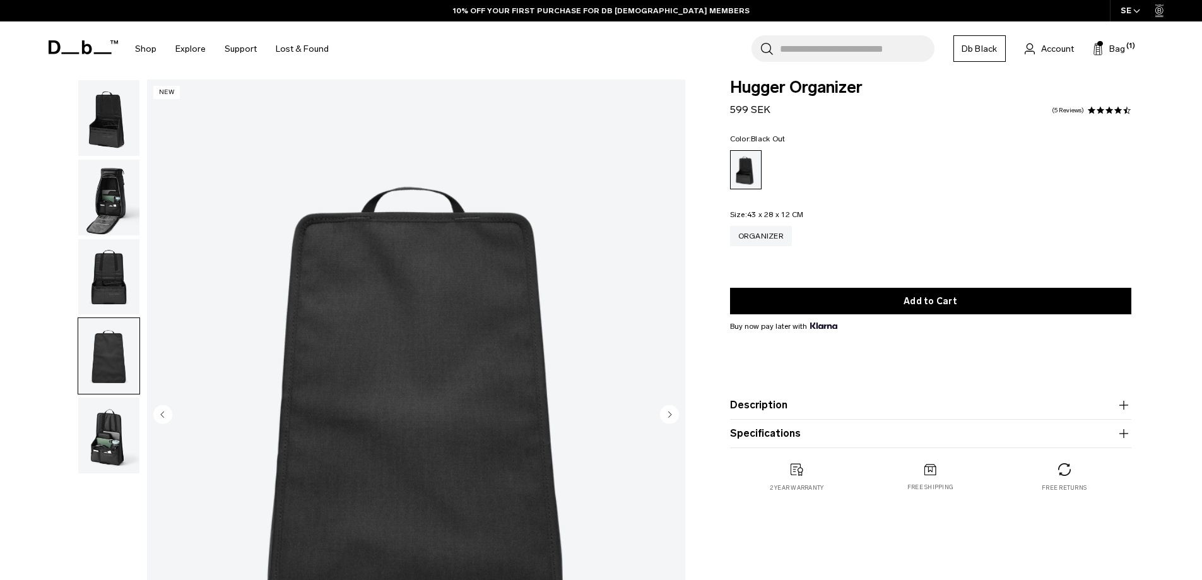
scroll to position [0, 0]
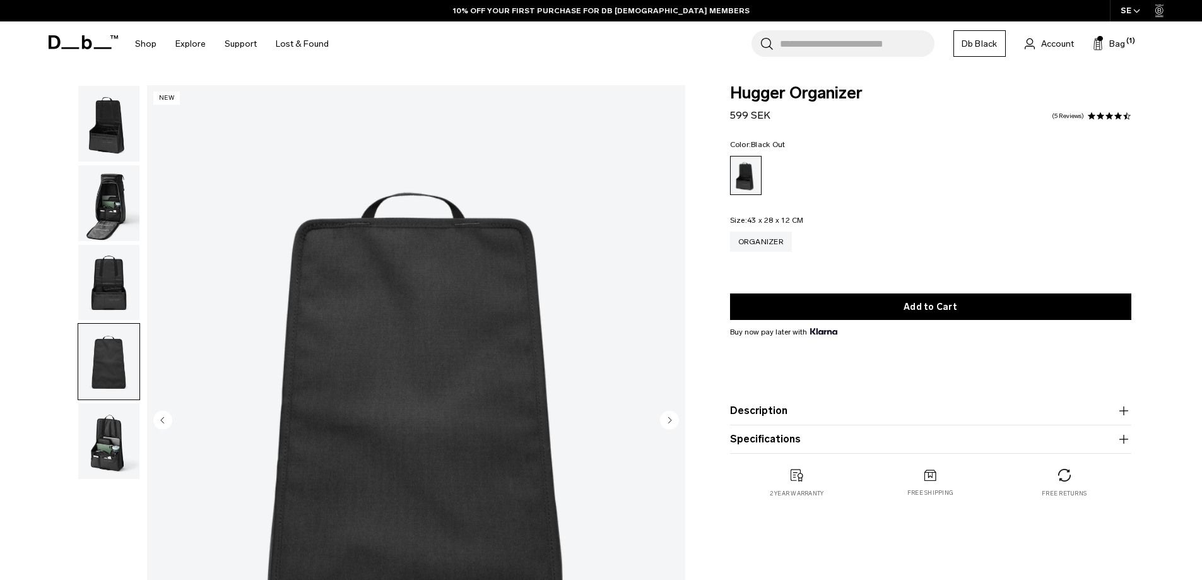
click at [112, 109] on img "button" at bounding box center [108, 124] width 61 height 76
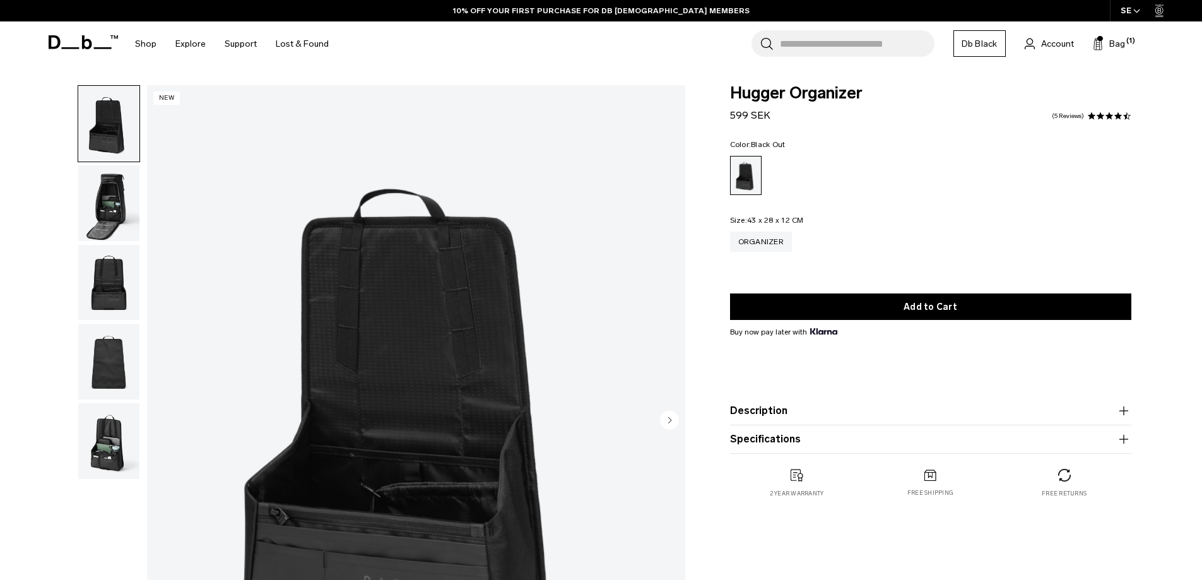
click at [108, 291] on img "button" at bounding box center [108, 283] width 61 height 76
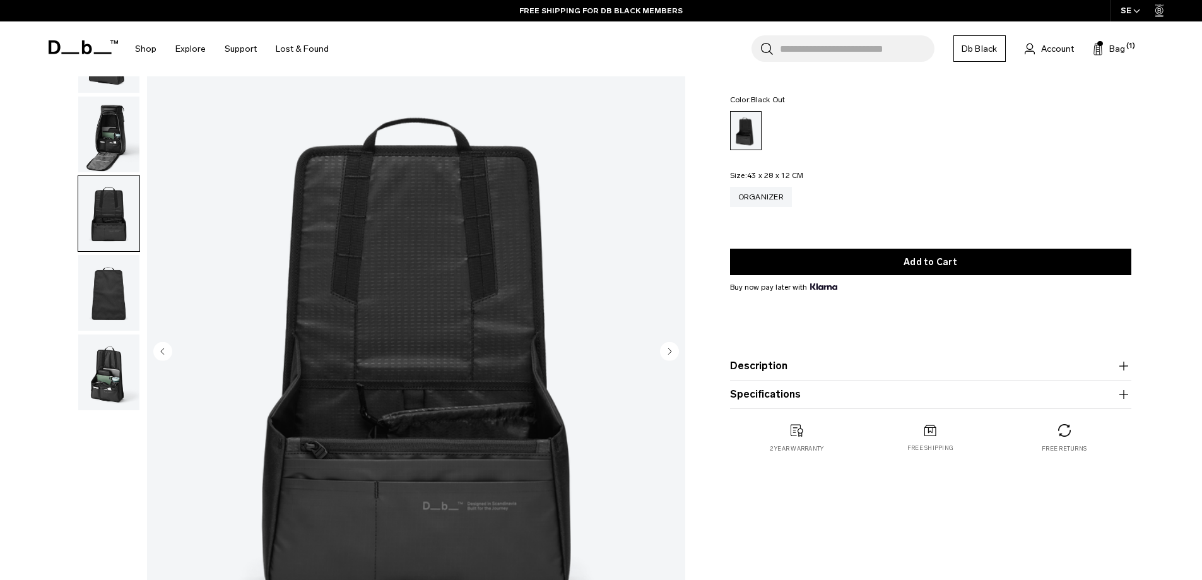
scroll to position [63, 0]
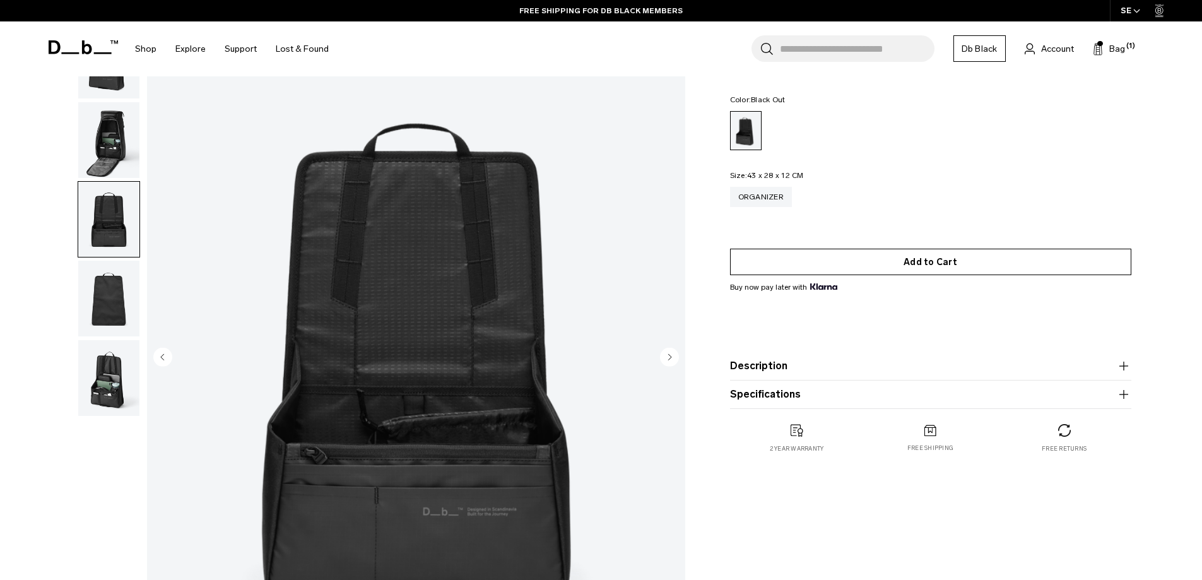
click at [853, 261] on button "Add to Cart" at bounding box center [930, 262] width 401 height 26
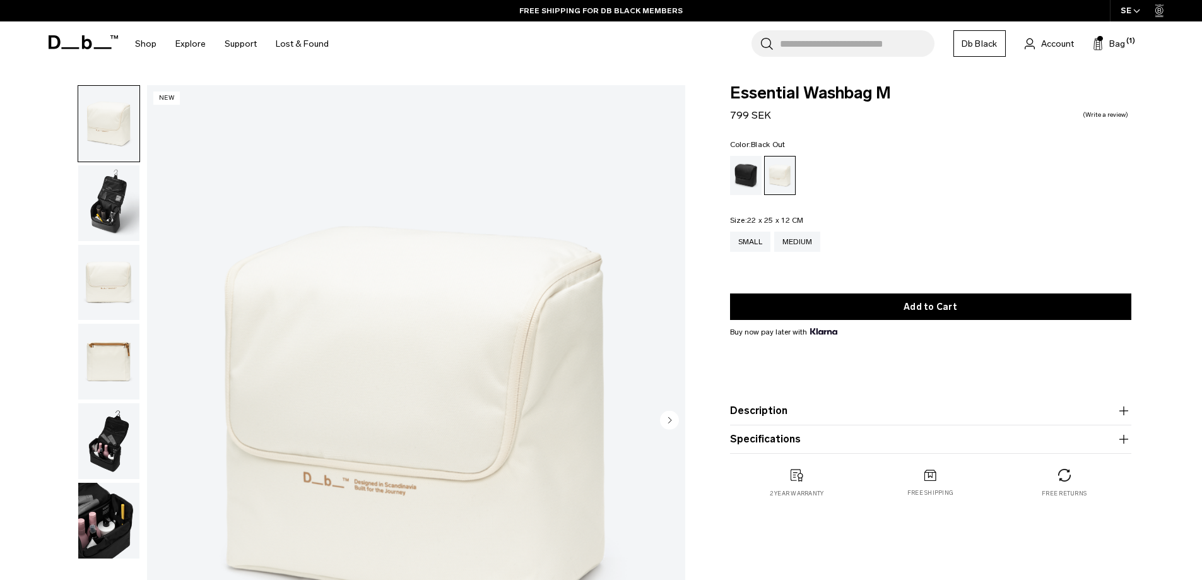
click at [747, 175] on div "Black Out" at bounding box center [746, 175] width 32 height 39
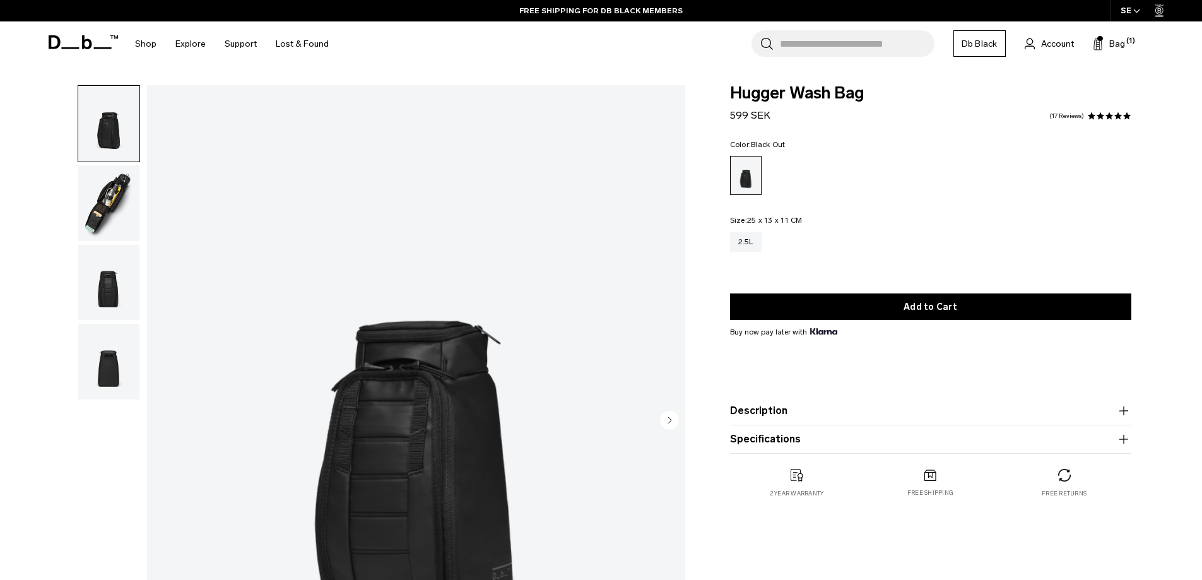
click at [103, 203] on img "button" at bounding box center [108, 203] width 61 height 76
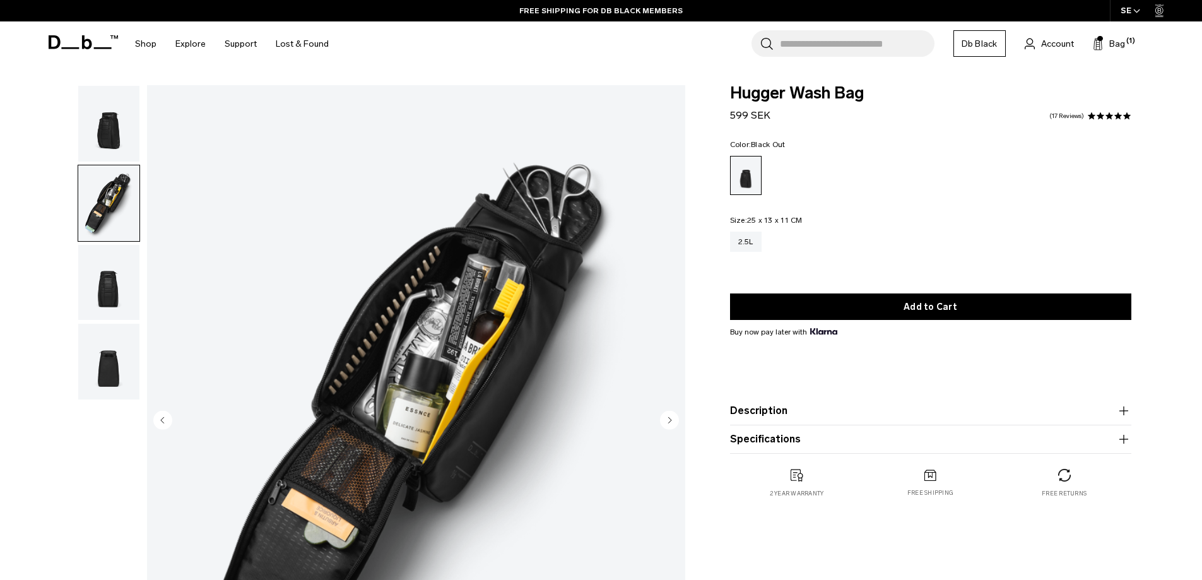
click at [103, 297] on img "button" at bounding box center [108, 283] width 61 height 76
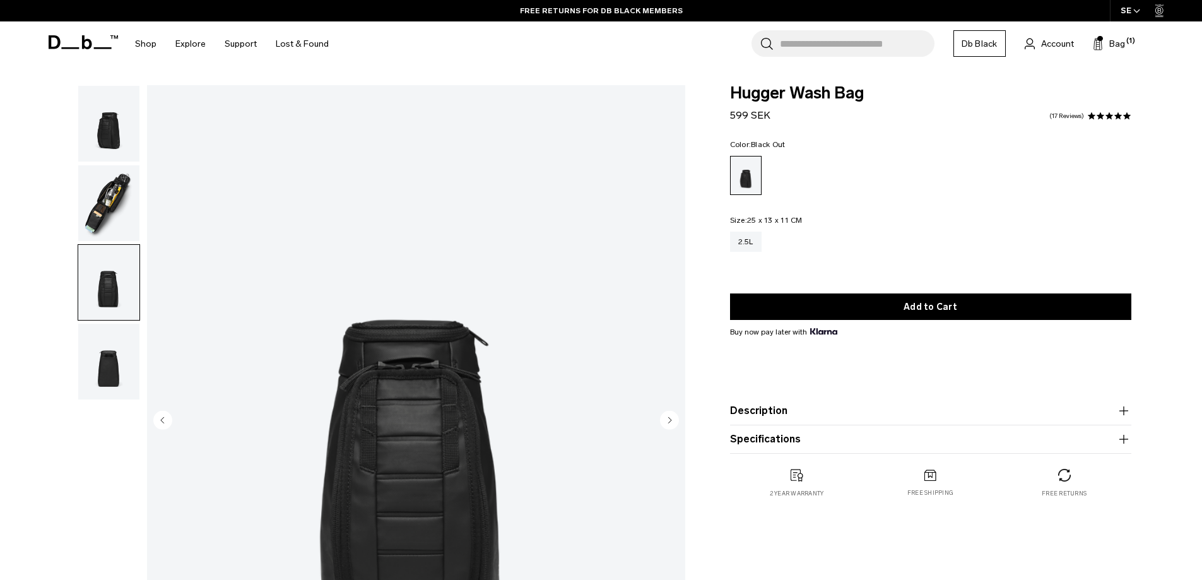
click at [107, 371] on img "button" at bounding box center [108, 362] width 61 height 76
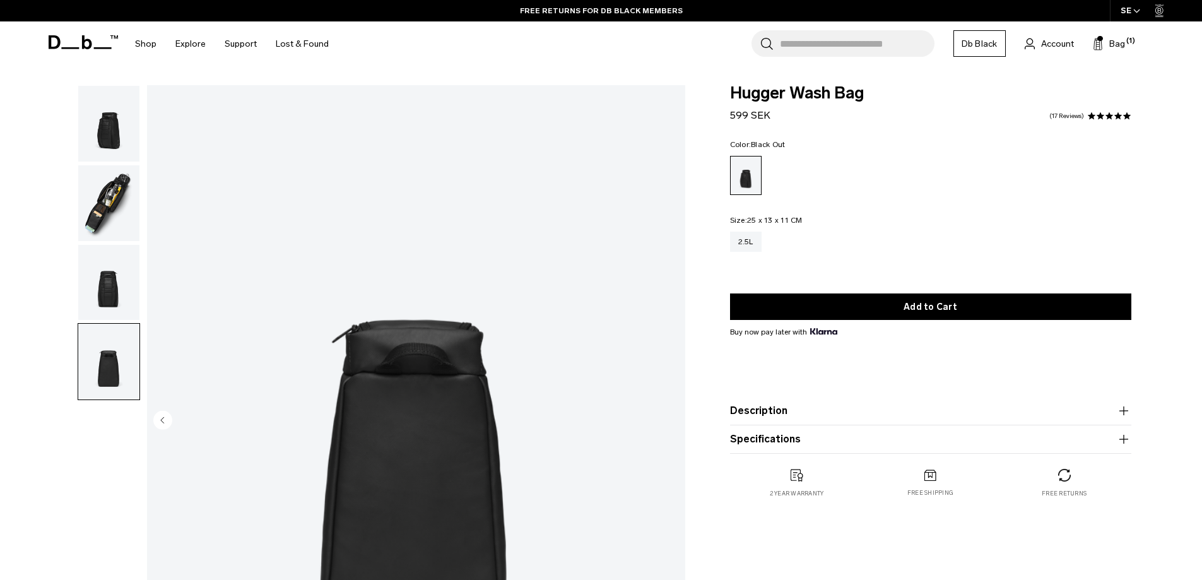
click at [119, 207] on img "button" at bounding box center [108, 203] width 61 height 76
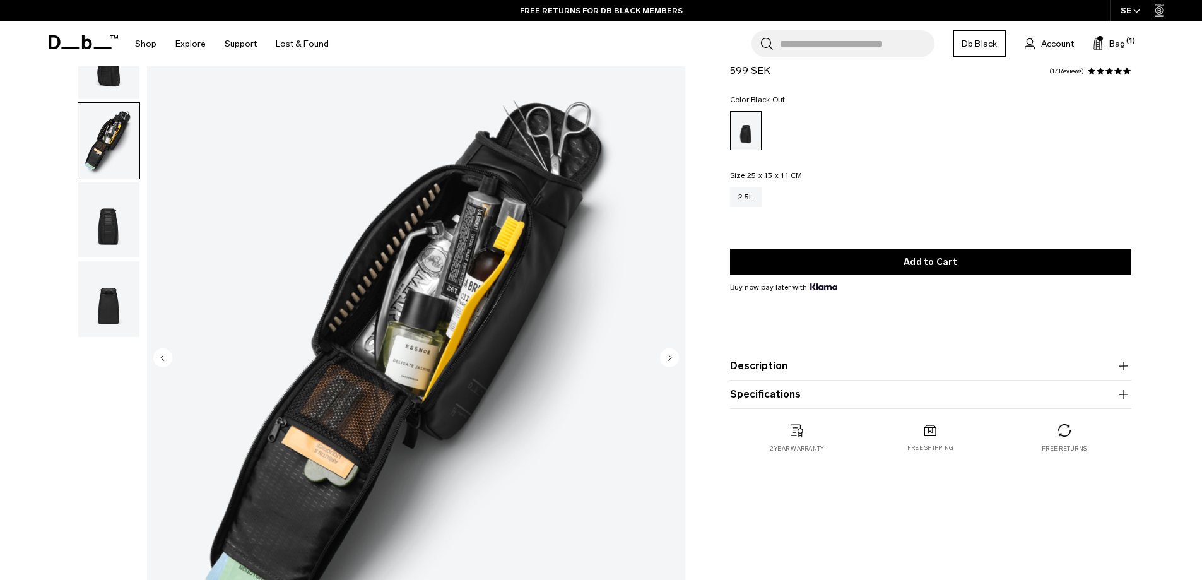
scroll to position [63, 0]
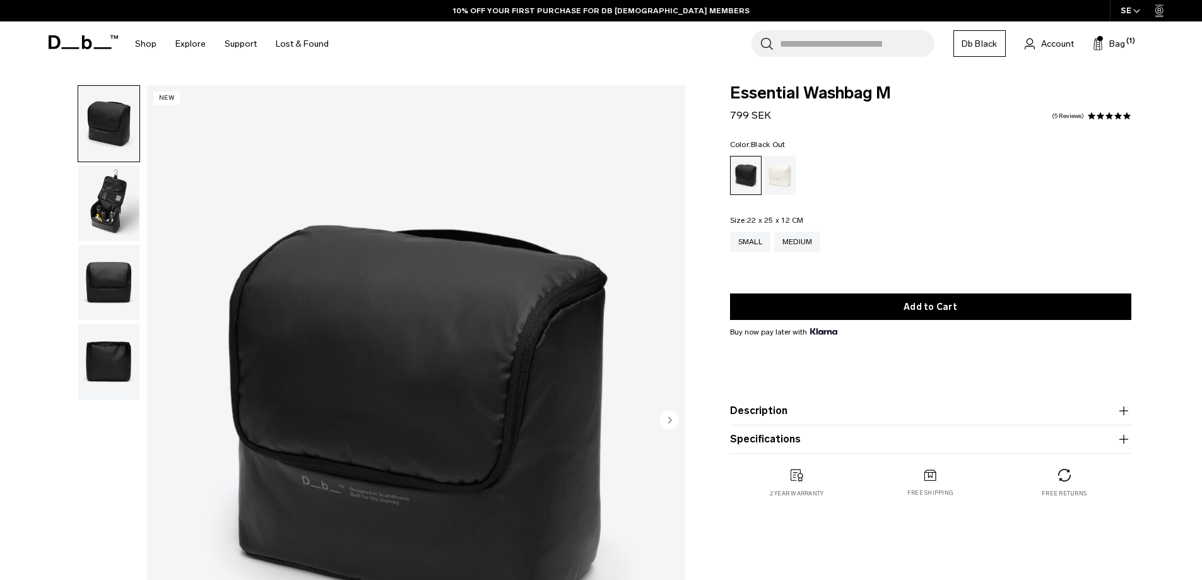
click at [128, 218] on img "button" at bounding box center [108, 203] width 61 height 76
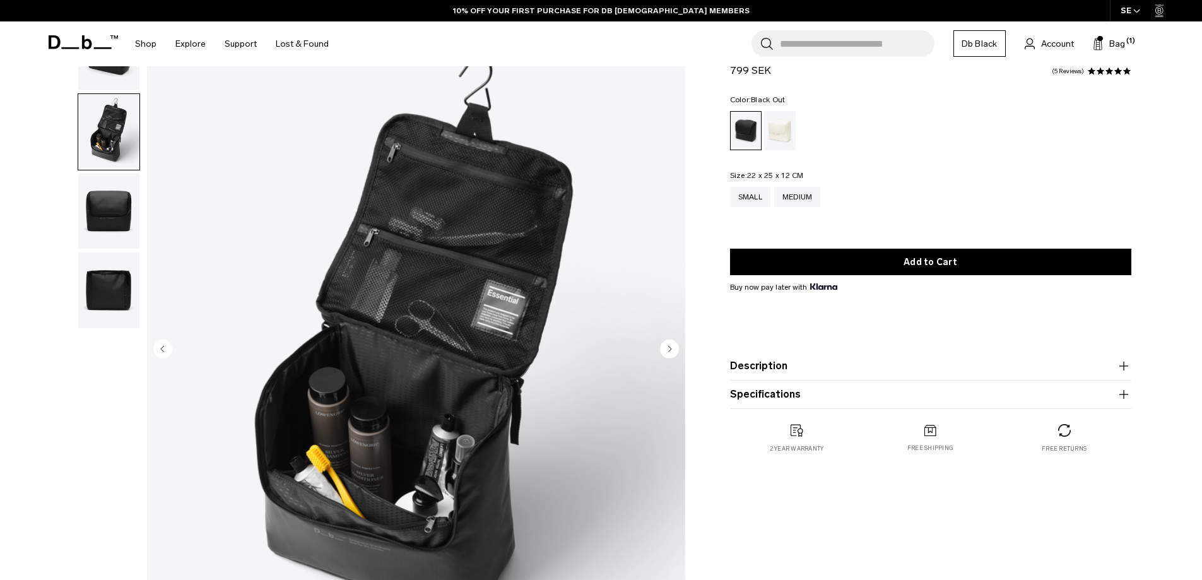
scroll to position [126, 0]
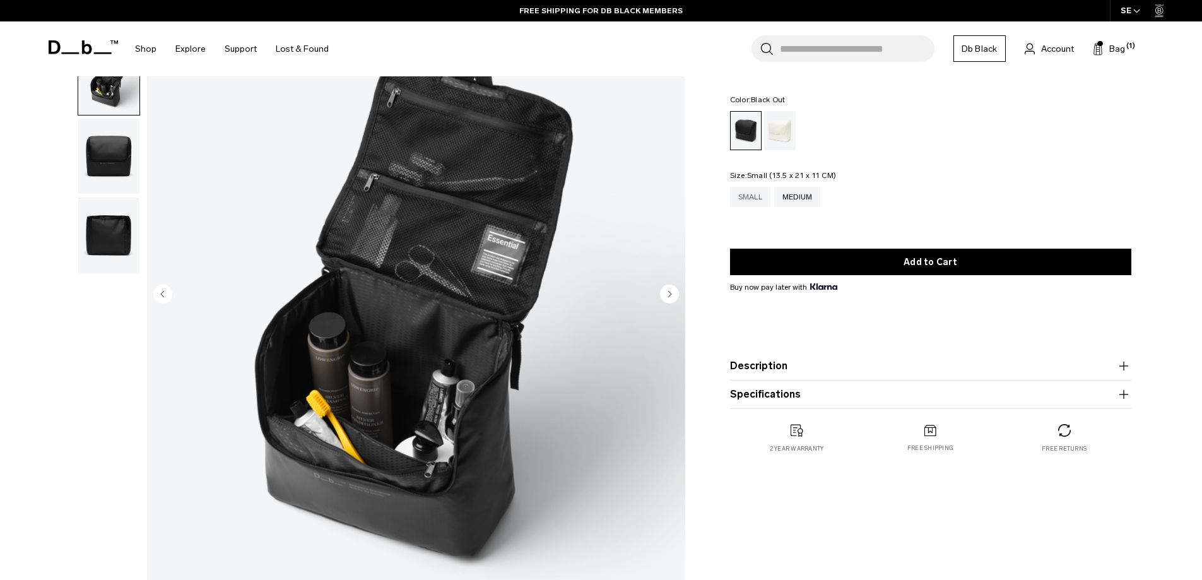
click at [754, 200] on div "Small" at bounding box center [750, 197] width 40 height 20
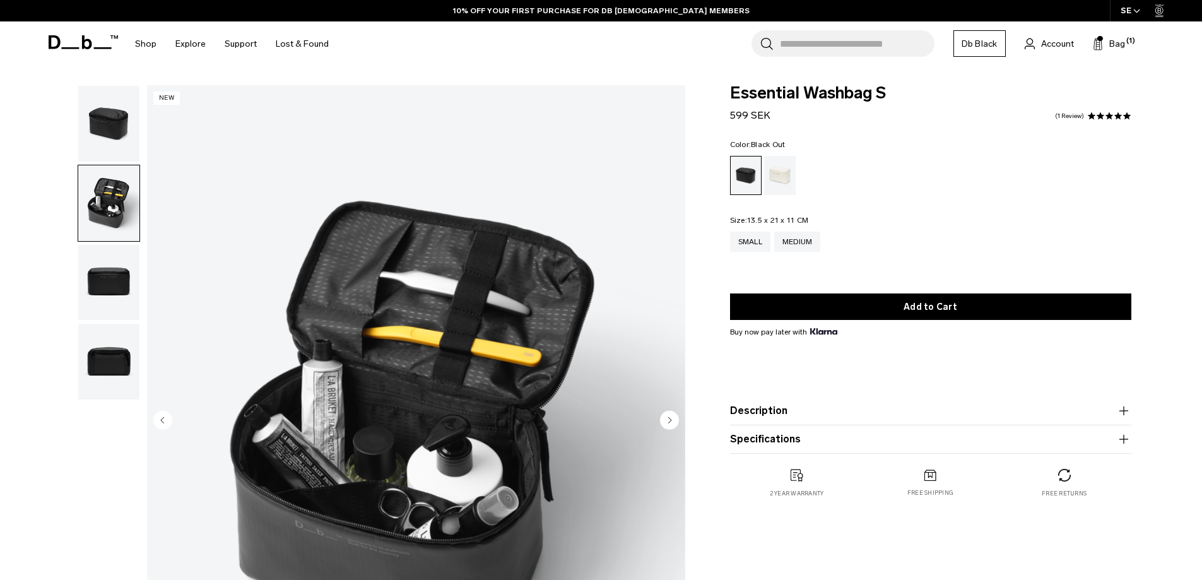
click at [103, 132] on img "button" at bounding box center [108, 124] width 61 height 76
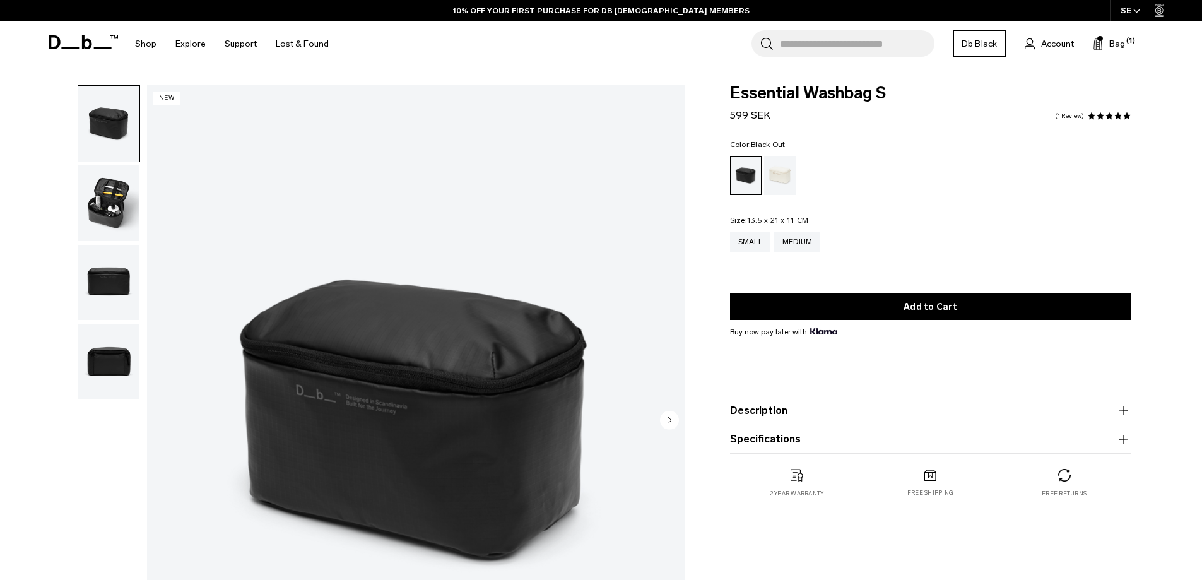
click at [105, 286] on img "button" at bounding box center [108, 283] width 61 height 76
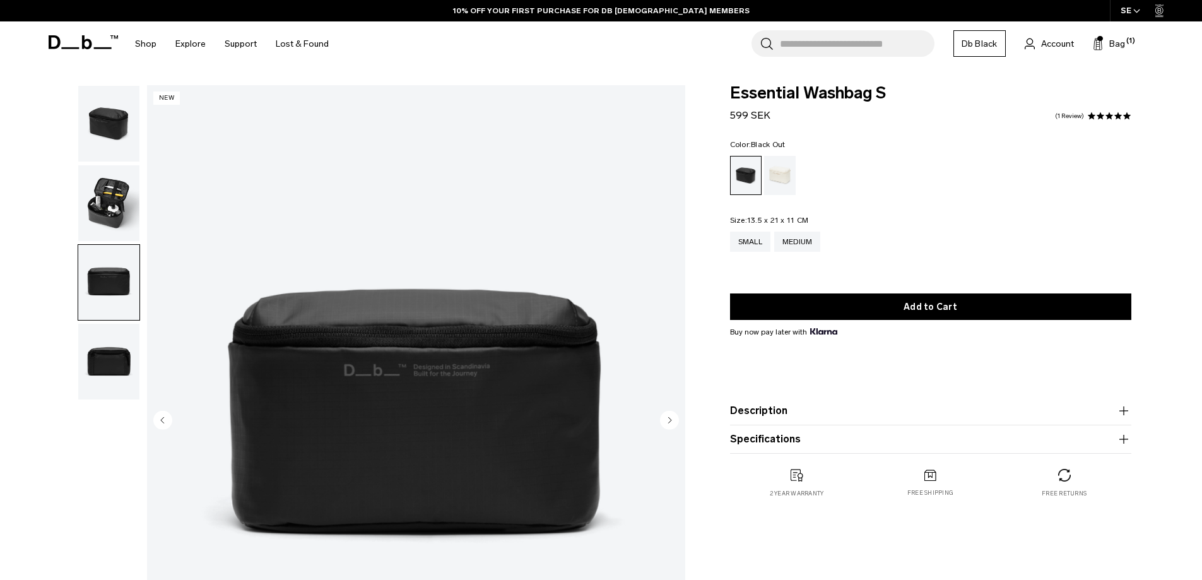
click at [99, 361] on img "button" at bounding box center [108, 362] width 61 height 76
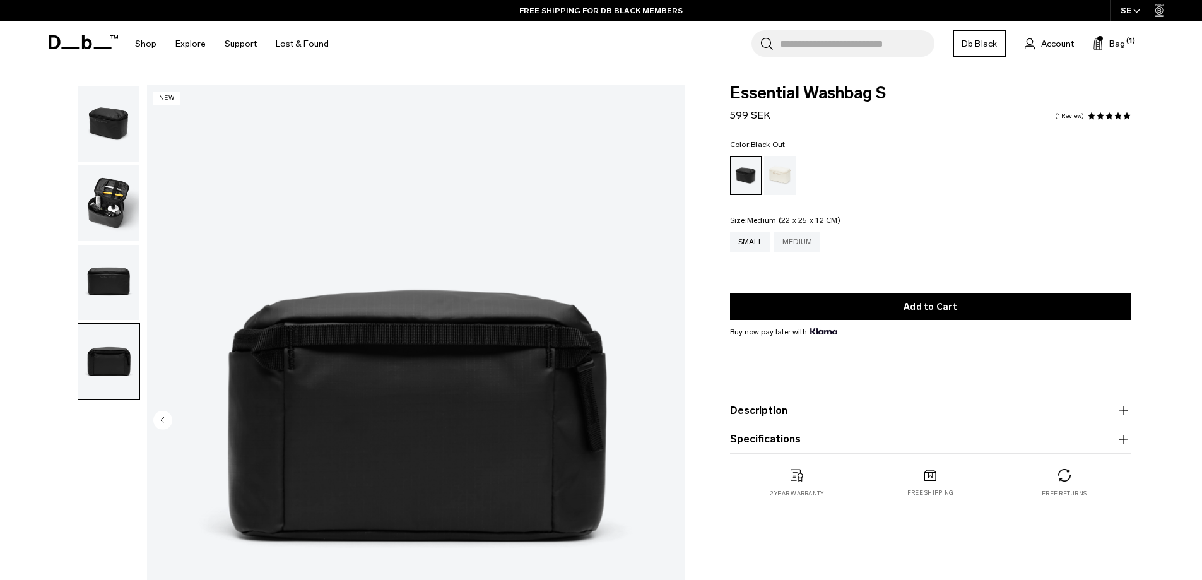
click at [786, 245] on div "Medium" at bounding box center [797, 241] width 47 height 20
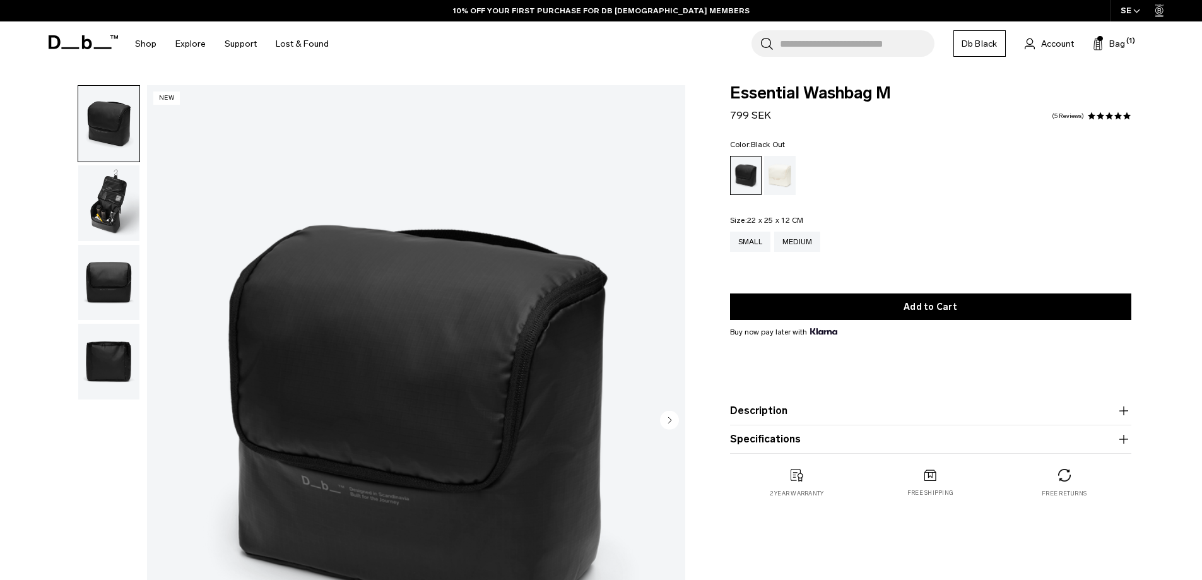
click at [99, 192] on img "button" at bounding box center [108, 203] width 61 height 76
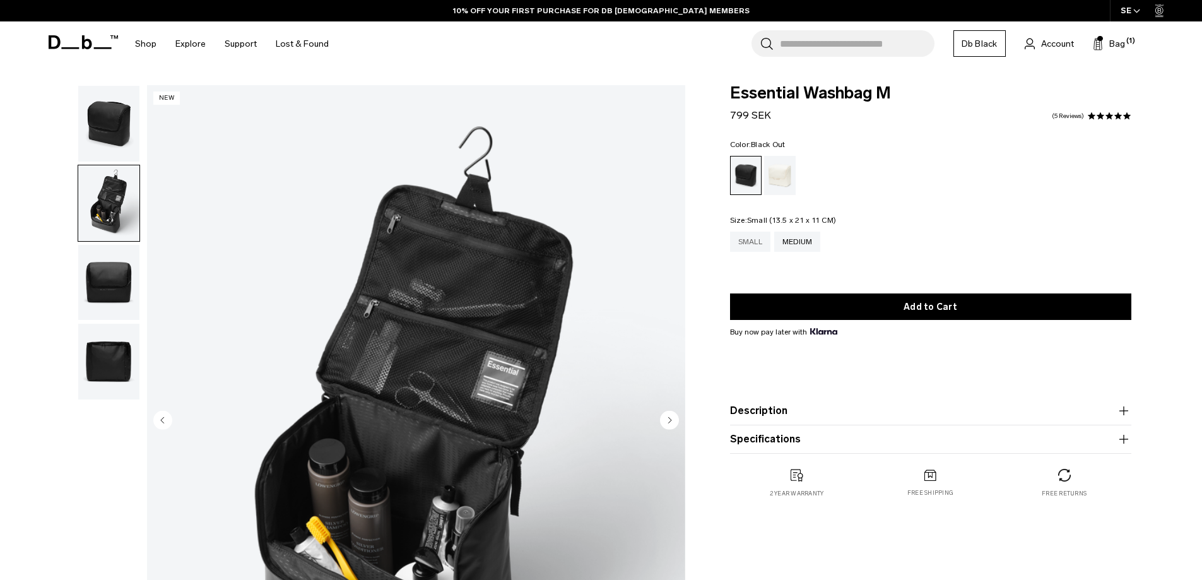
click at [747, 243] on div "Small" at bounding box center [750, 241] width 40 height 20
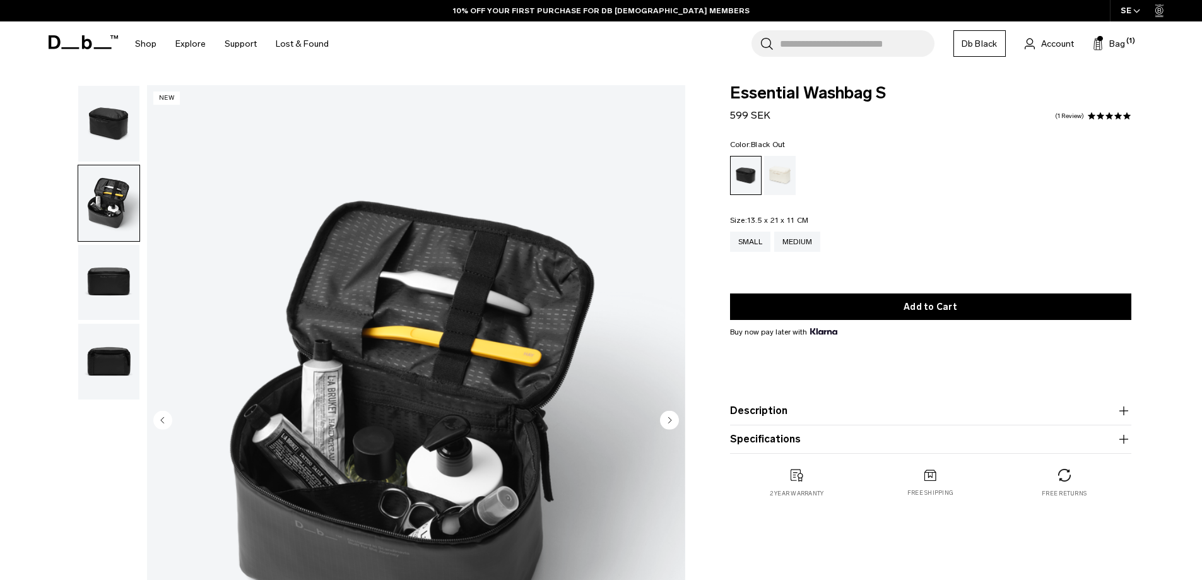
click at [111, 141] on img "button" at bounding box center [108, 124] width 61 height 76
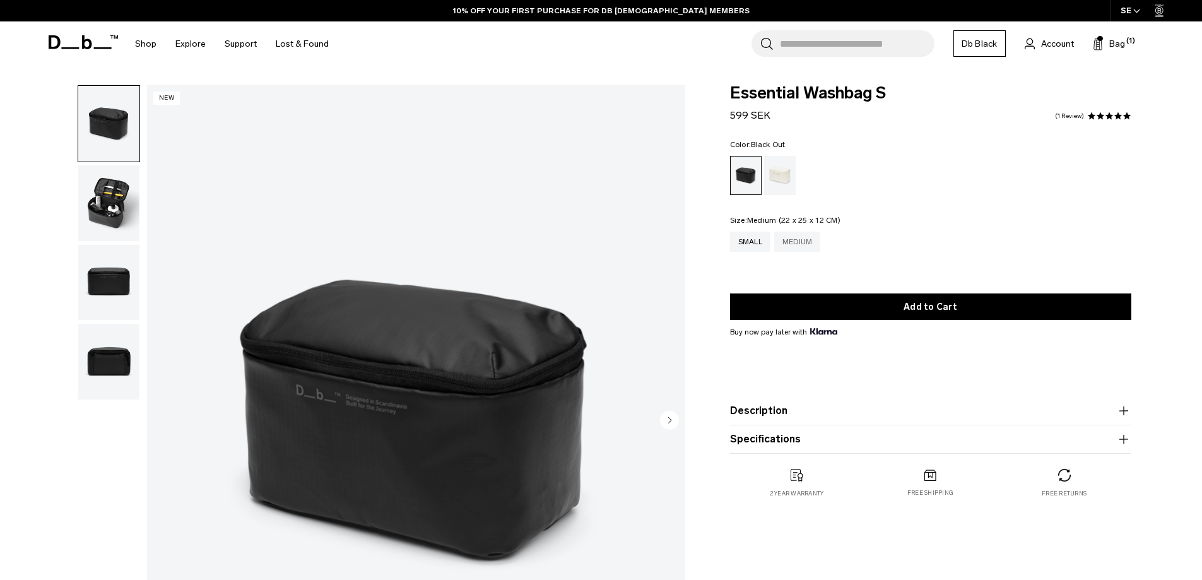
click at [798, 240] on div "Medium" at bounding box center [797, 241] width 47 height 20
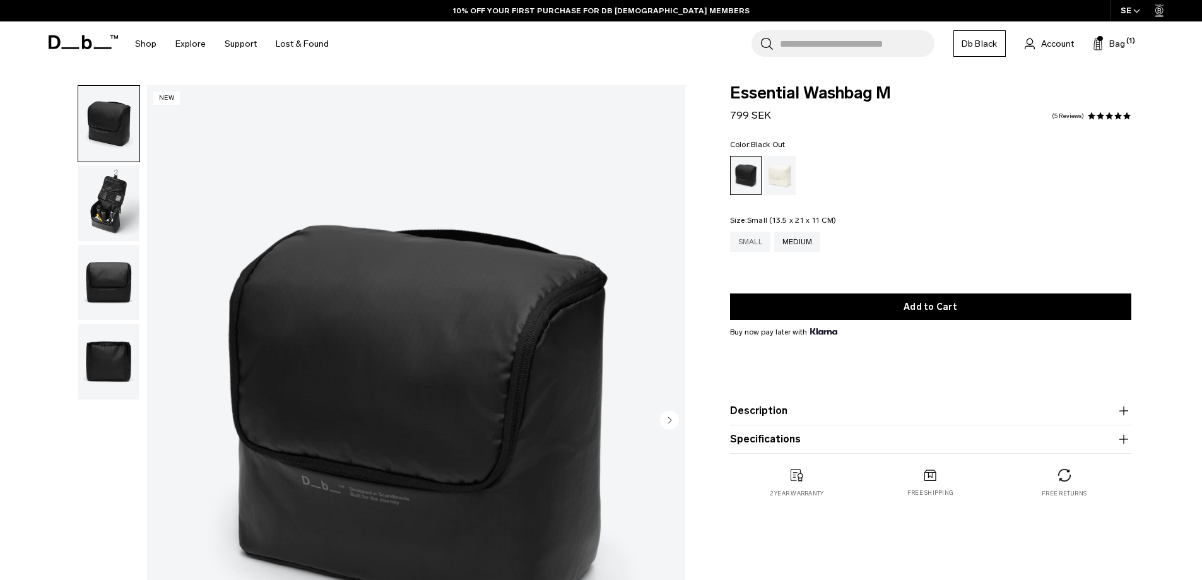
click at [749, 240] on div "Small" at bounding box center [750, 241] width 40 height 20
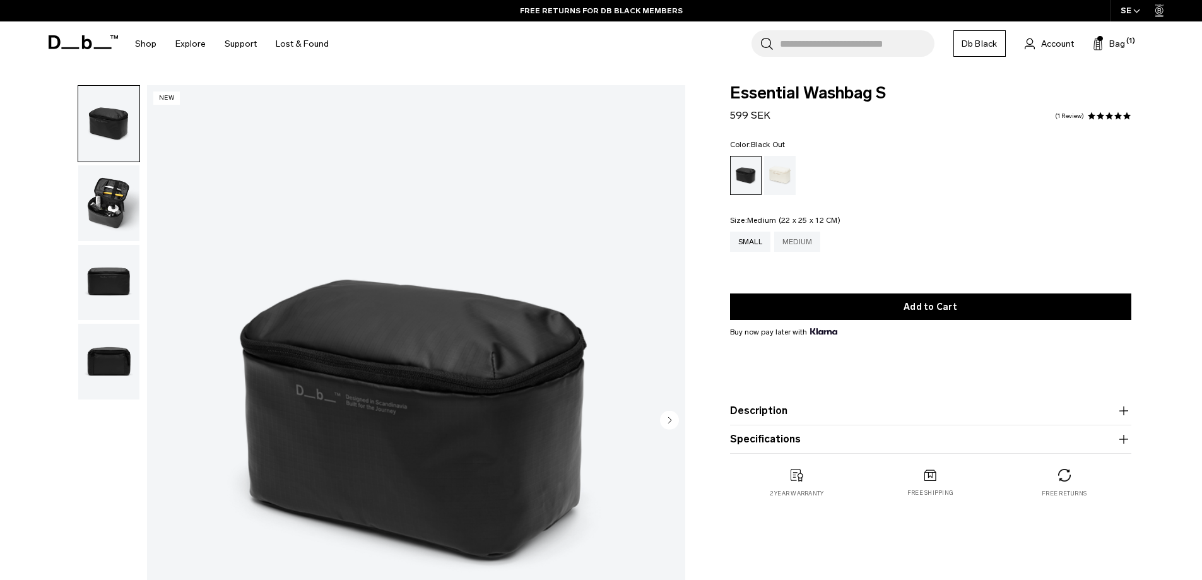
click at [795, 242] on div "Medium" at bounding box center [797, 241] width 47 height 20
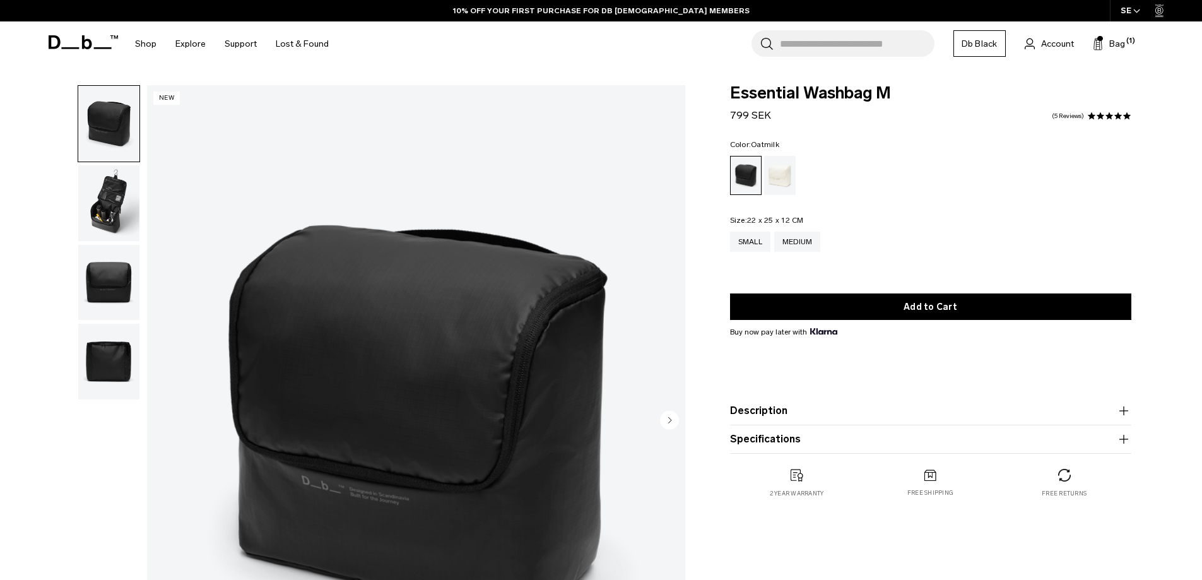
click at [786, 165] on div "Oatmilk" at bounding box center [780, 175] width 32 height 39
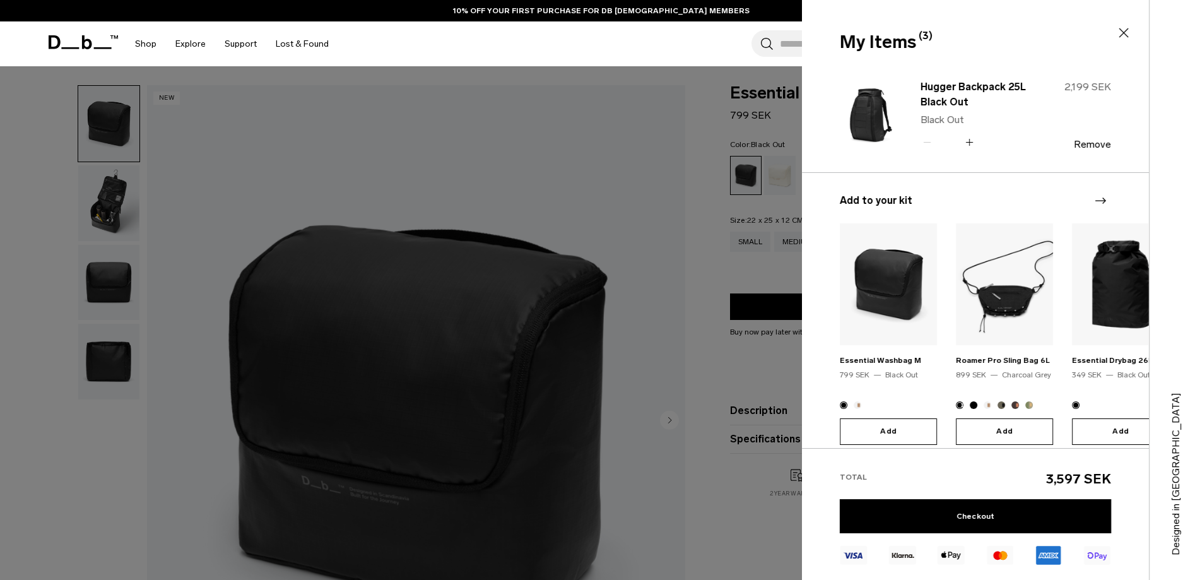
scroll to position [189, 0]
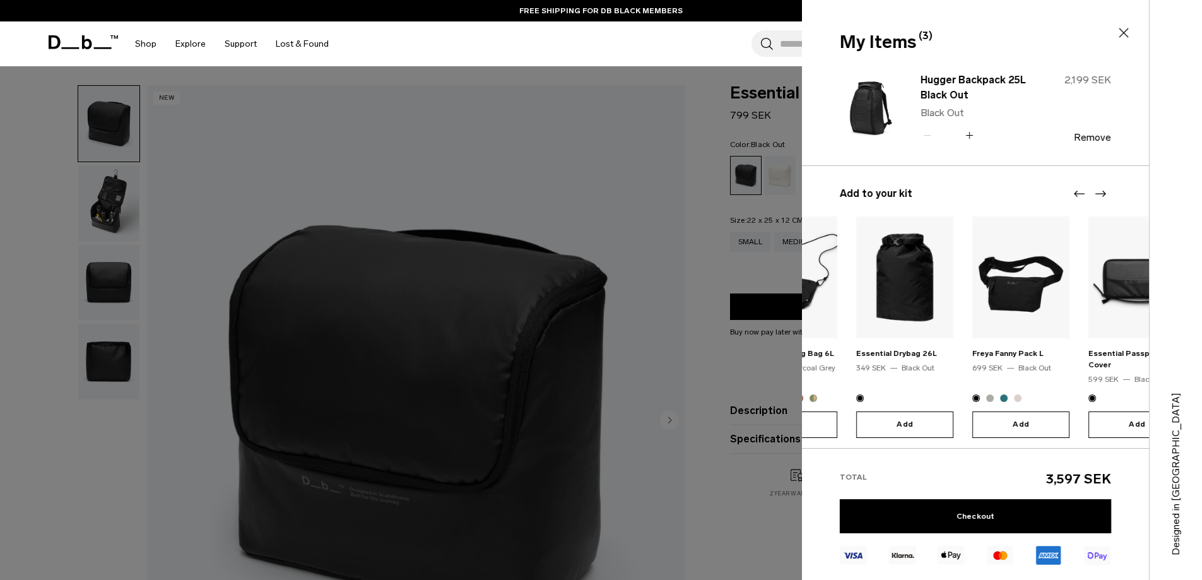
click at [873, 288] on img "3 / 10" at bounding box center [904, 277] width 97 height 122
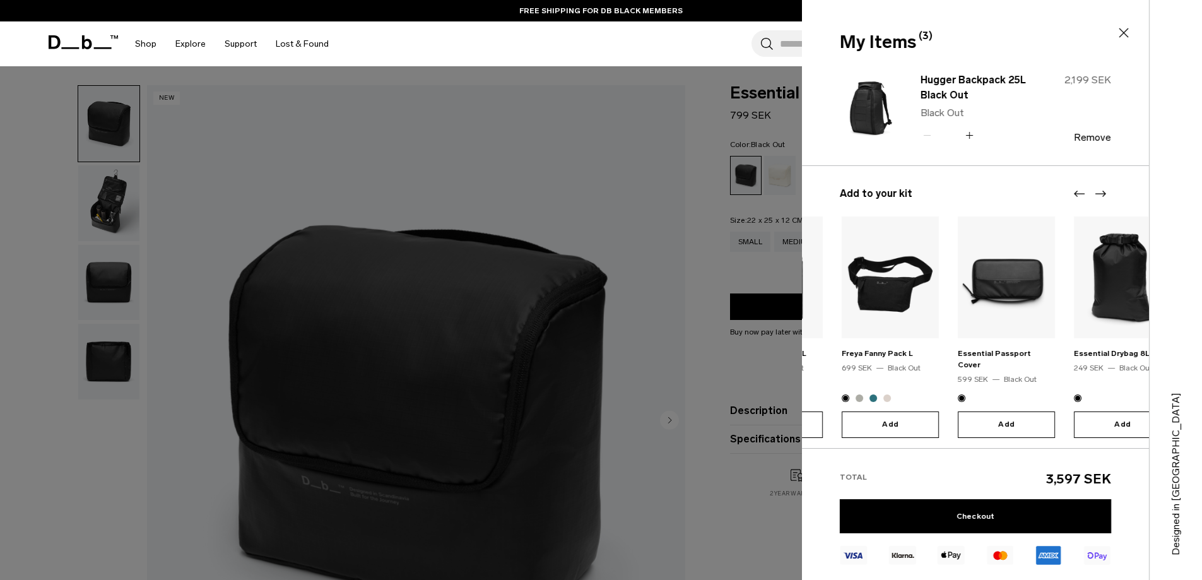
click at [957, 281] on img "5 / 10" at bounding box center [1005, 277] width 97 height 122
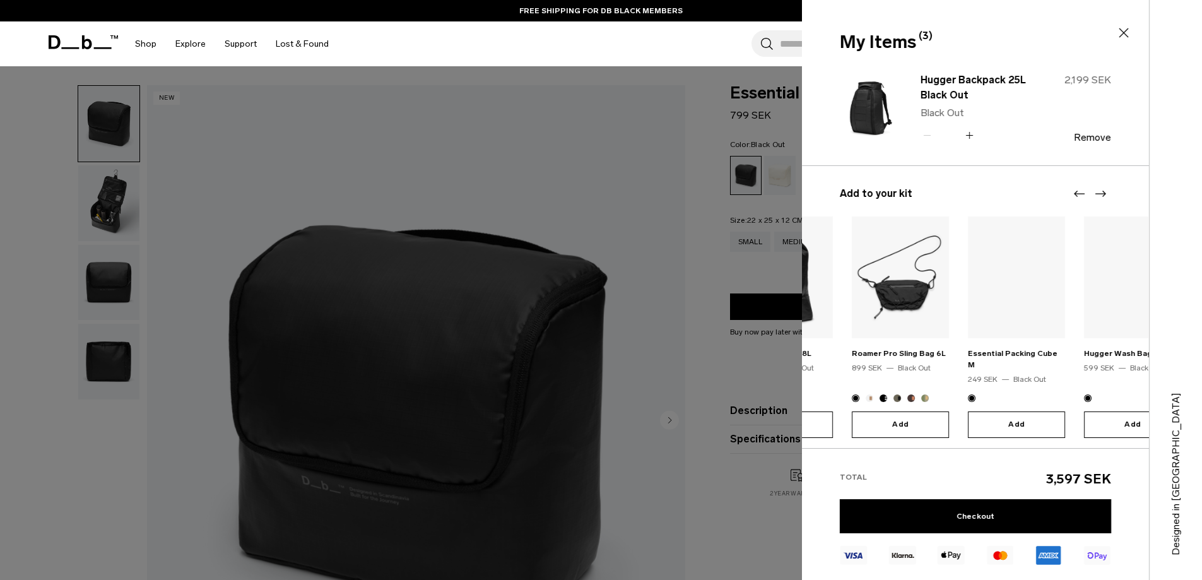
click at [852, 283] on img "7 / 10" at bounding box center [900, 277] width 97 height 122
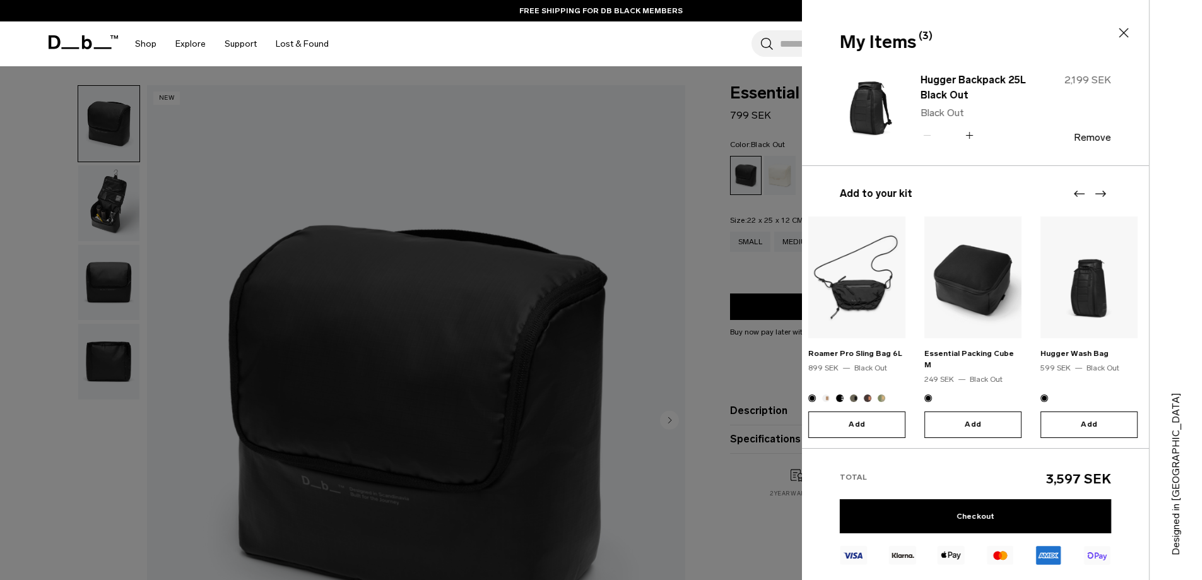
click at [994, 282] on img "8 / 10" at bounding box center [972, 277] width 97 height 122
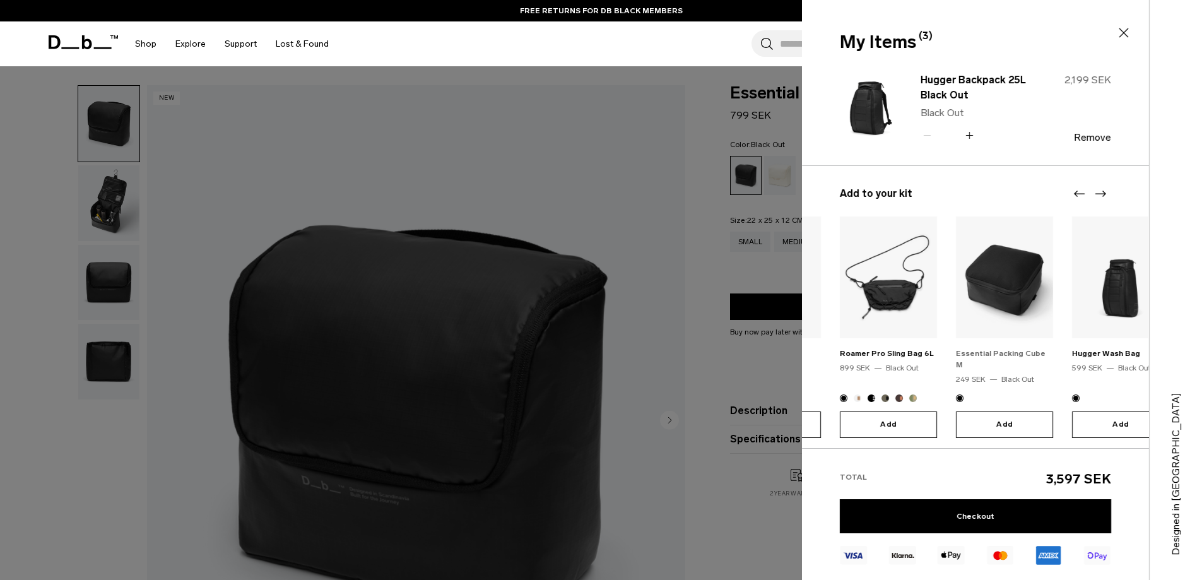
click at [997, 352] on link "Essential Packing Cube M" at bounding box center [1001, 359] width 90 height 20
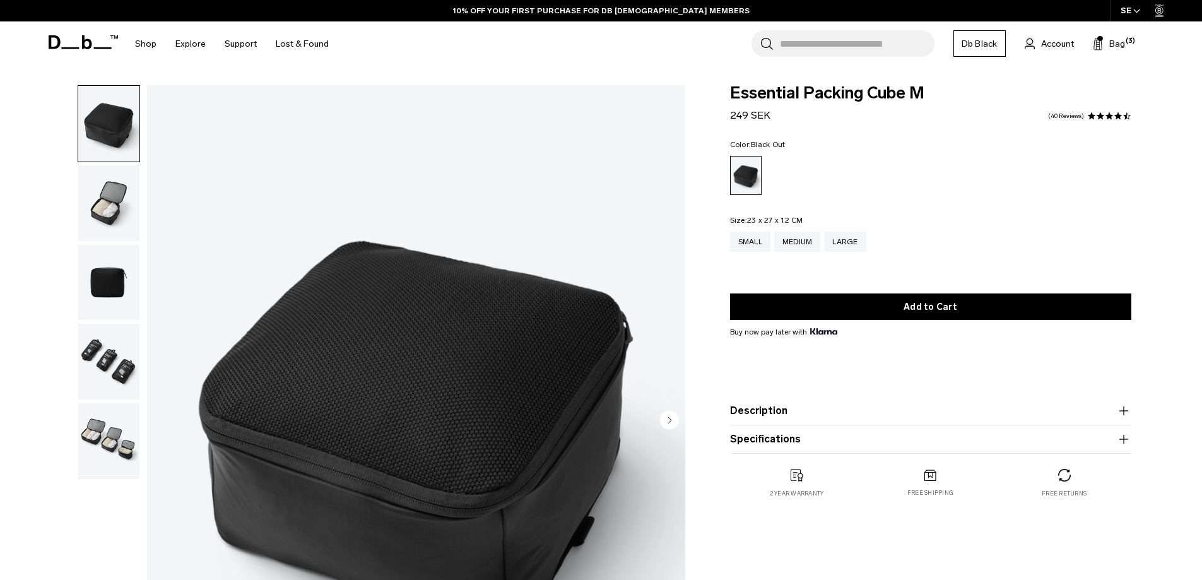
click at [107, 196] on img "button" at bounding box center [108, 203] width 61 height 76
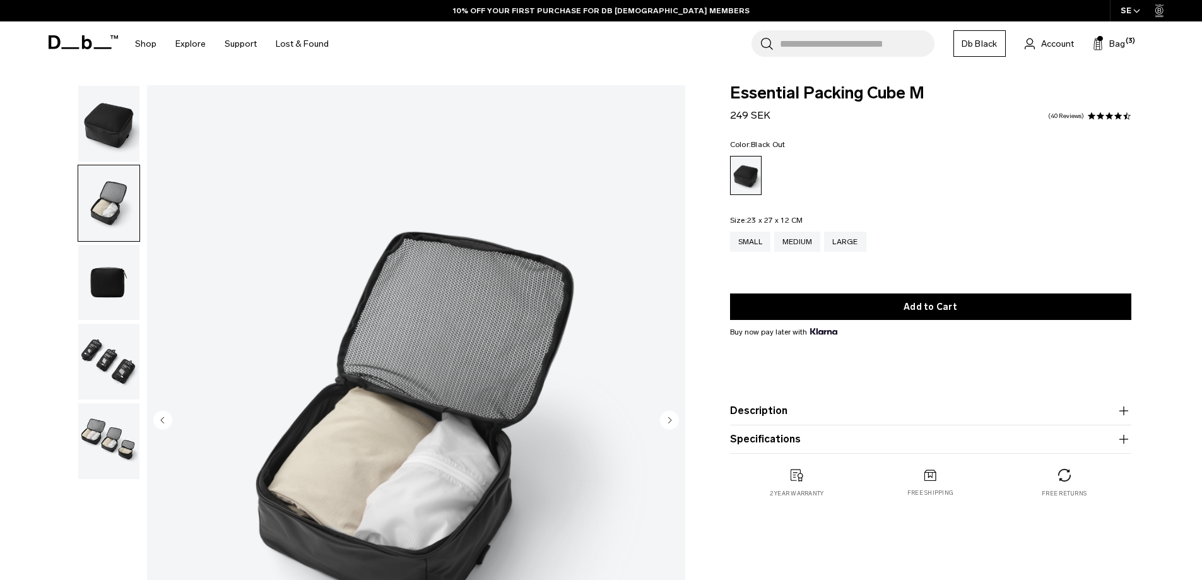
click at [114, 276] on img "button" at bounding box center [108, 283] width 61 height 76
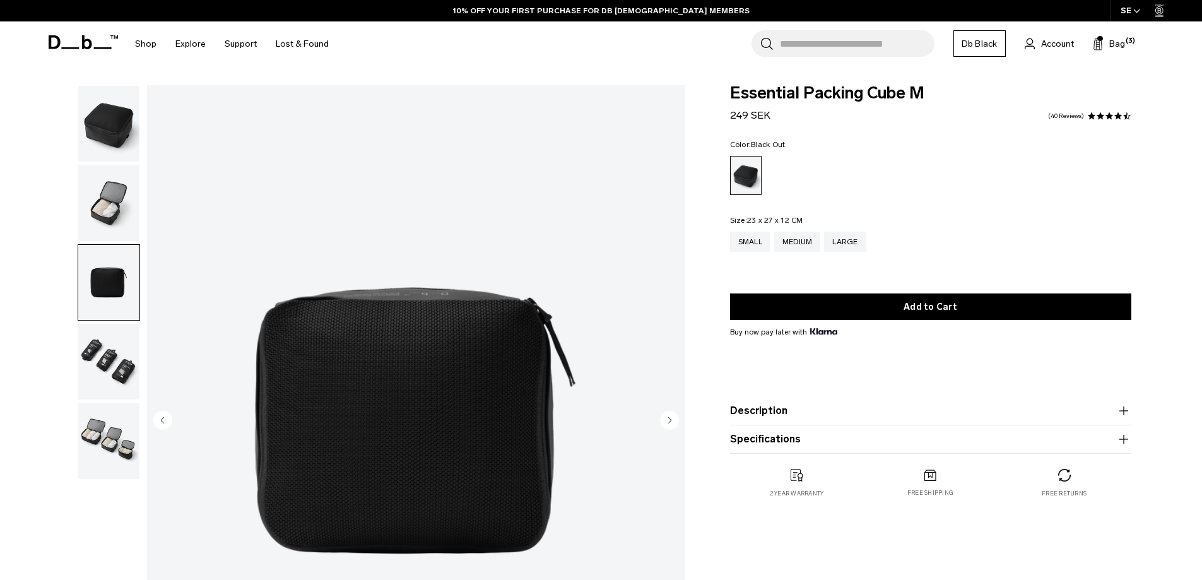
scroll to position [126, 0]
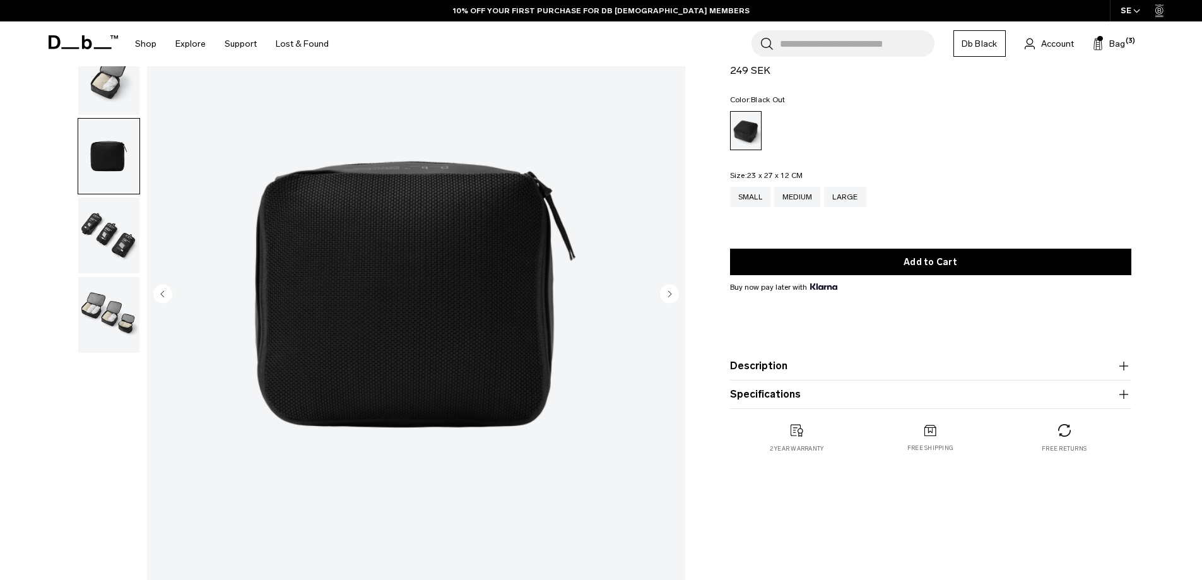
click at [112, 239] on img "button" at bounding box center [108, 235] width 61 height 76
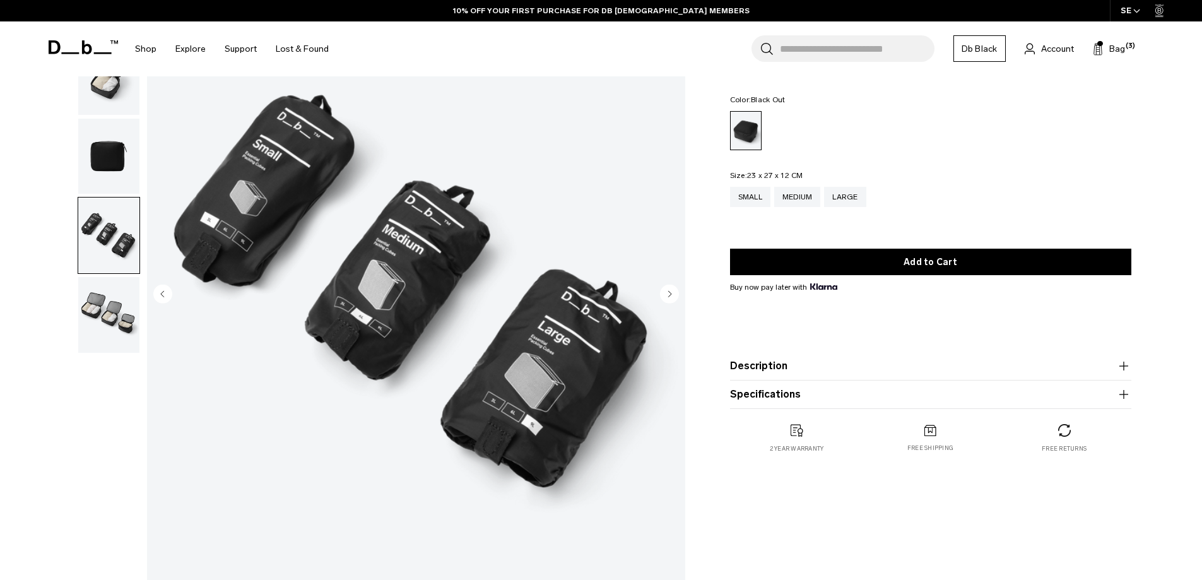
click at [112, 312] on img "button" at bounding box center [108, 315] width 61 height 76
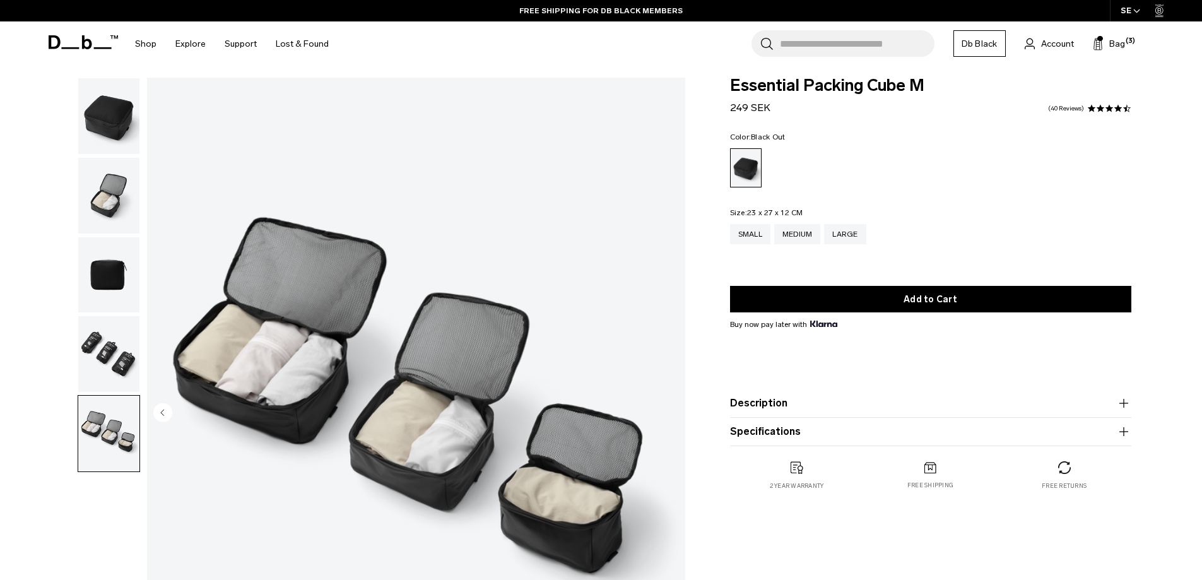
scroll to position [0, 0]
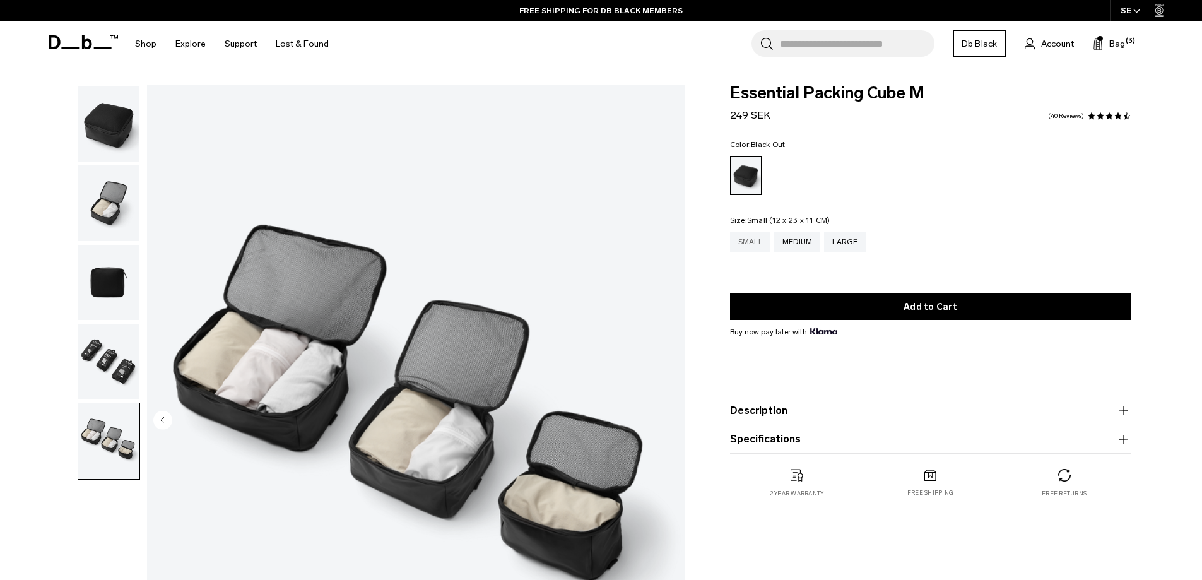
click at [754, 243] on div "Small" at bounding box center [750, 241] width 40 height 20
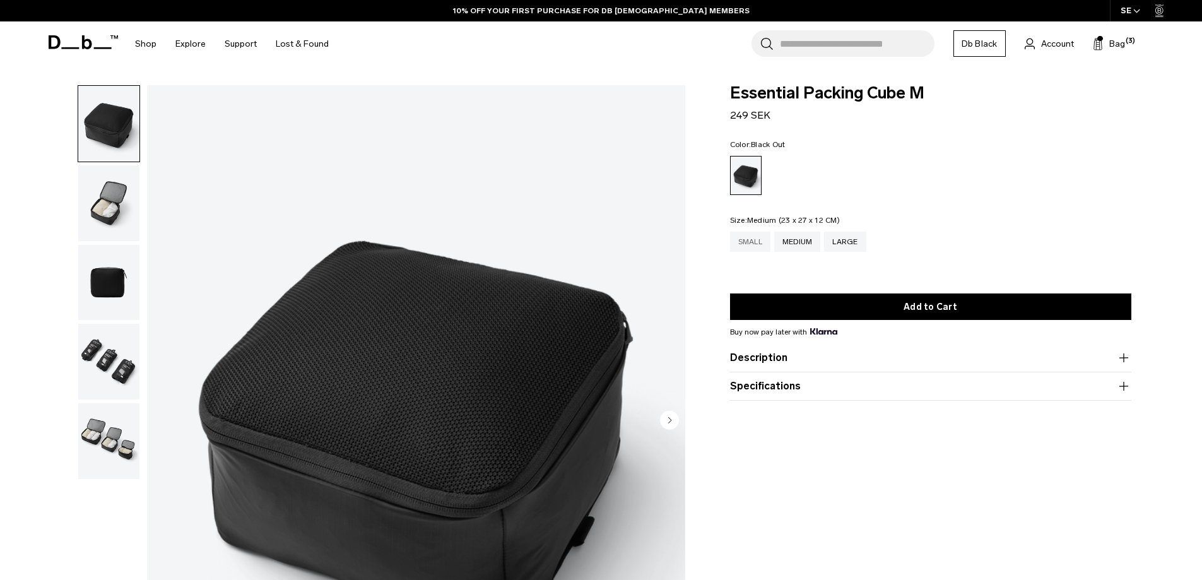
click at [761, 244] on div "Small" at bounding box center [750, 241] width 40 height 20
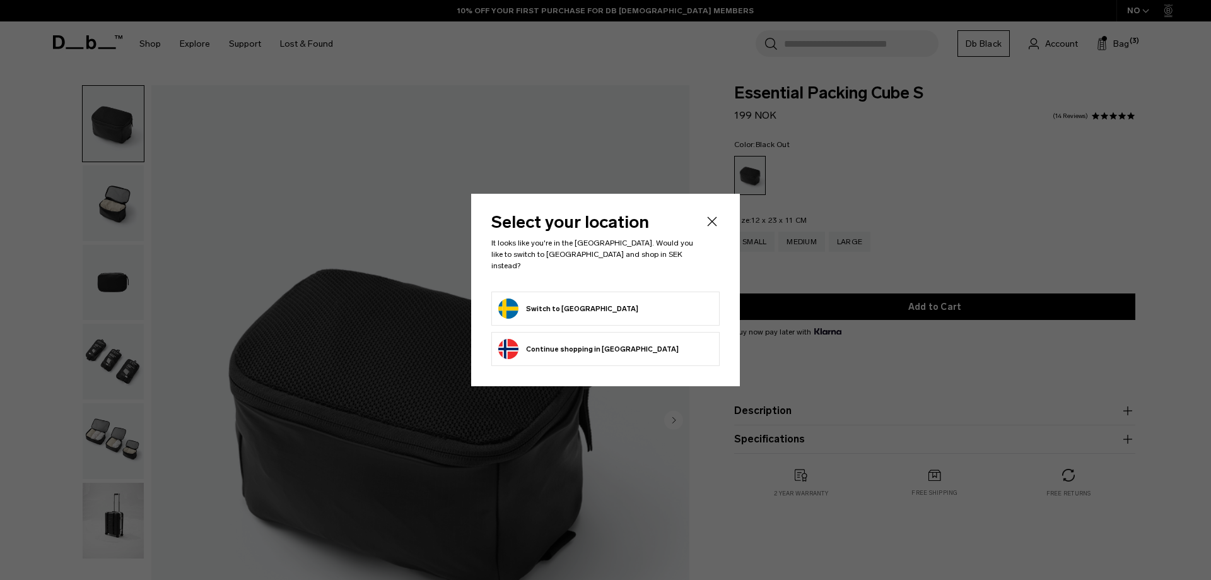
click at [565, 305] on button "Switch to Sweden" at bounding box center [568, 308] width 140 height 20
click at [712, 226] on icon "Close" at bounding box center [712, 221] width 15 height 15
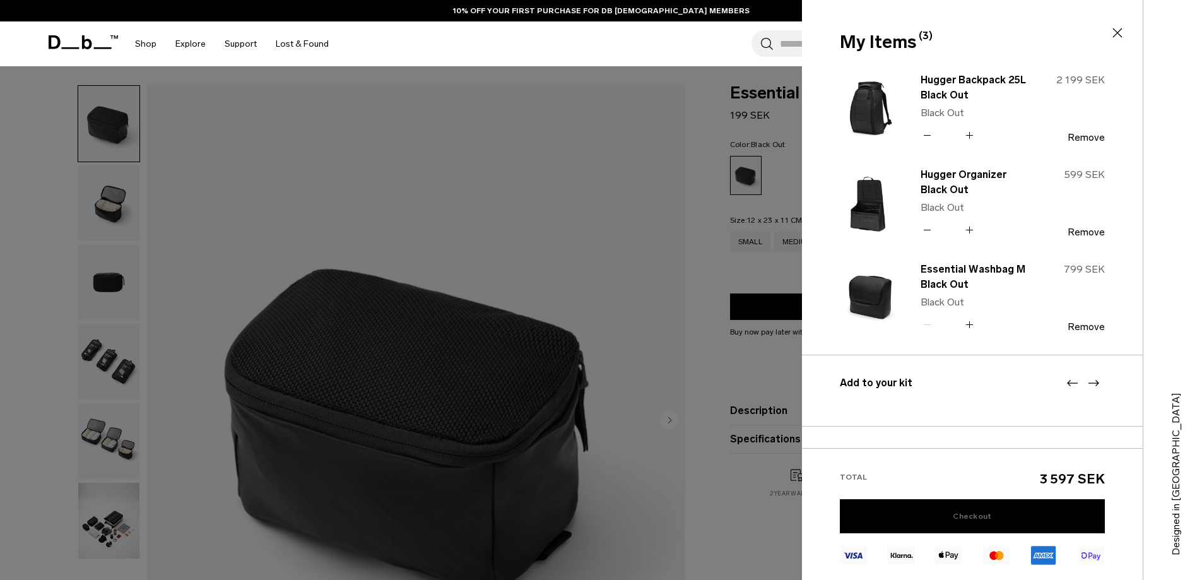
click at [971, 508] on link "Checkout" at bounding box center [972, 516] width 265 height 34
